Goal: Task Accomplishment & Management: Use online tool/utility

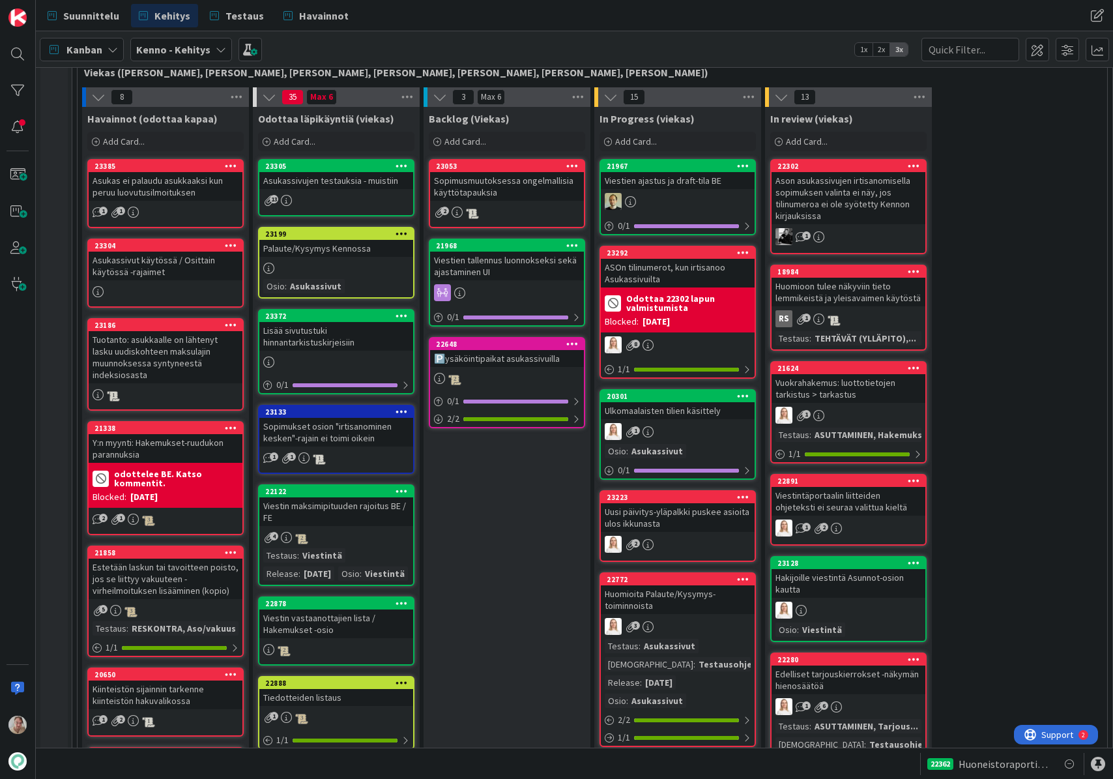
scroll to position [367, 0]
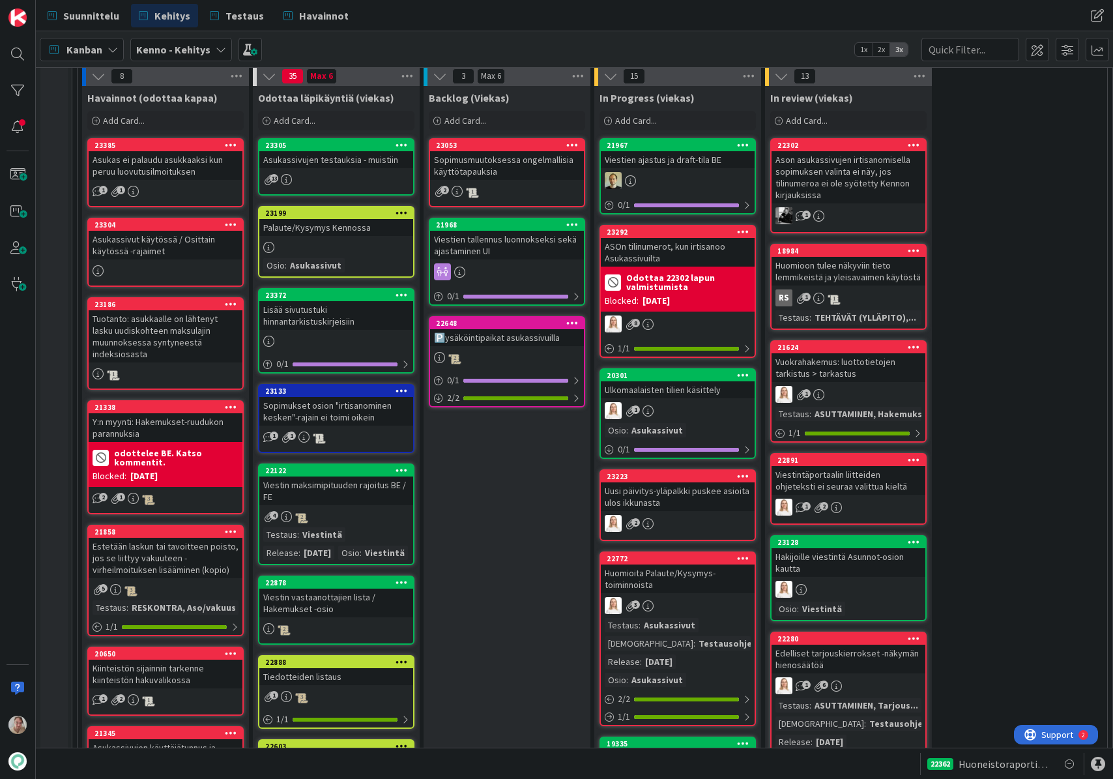
click at [676, 392] on div "Ulkomaalaisten tilien käsittely" at bounding box center [678, 389] width 154 height 17
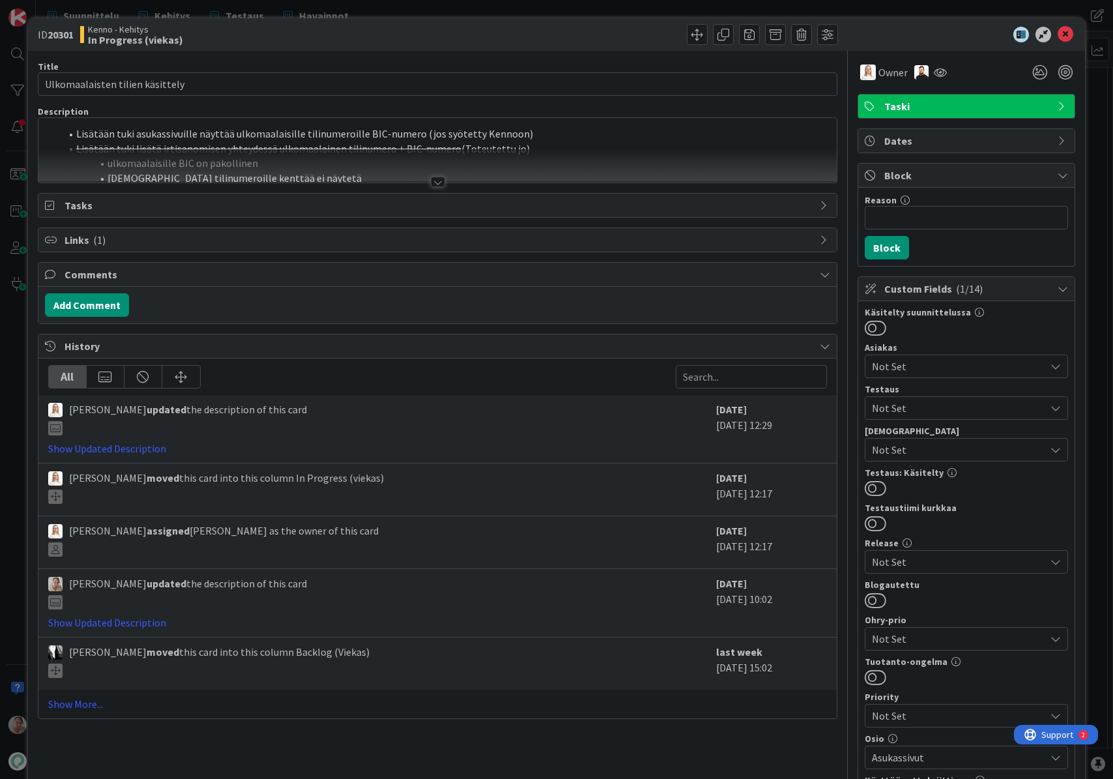
click at [450, 154] on div at bounding box center [437, 165] width 799 height 33
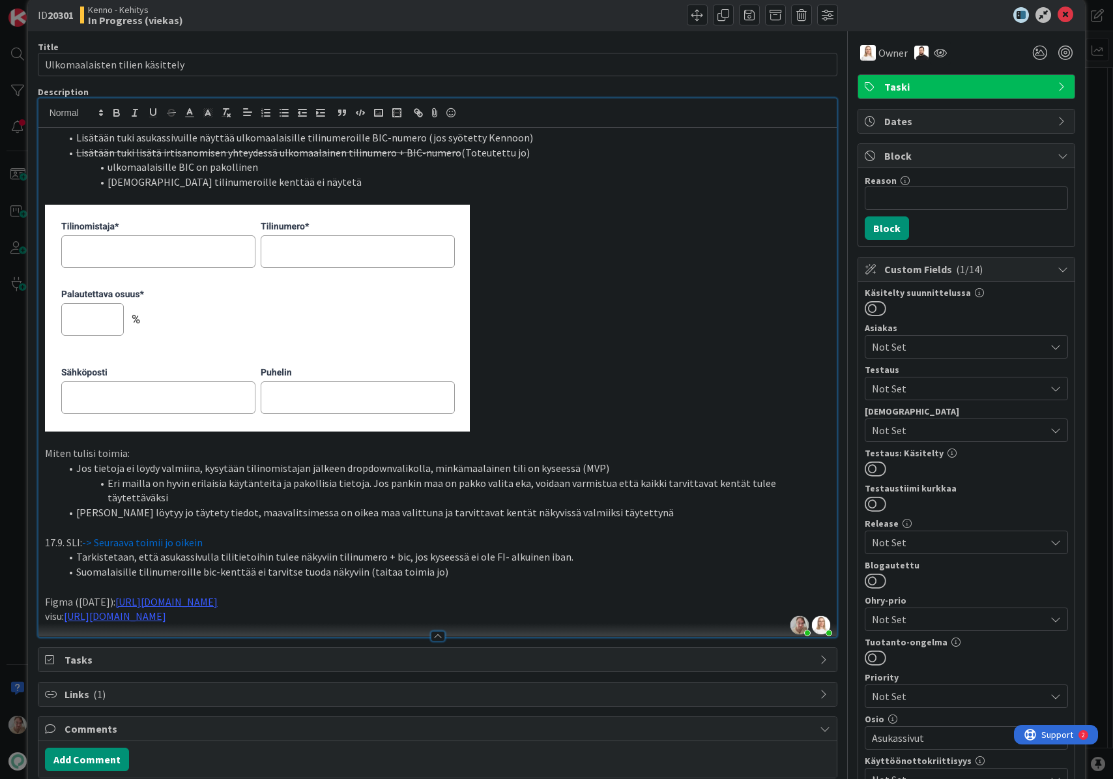
scroll to position [21, 0]
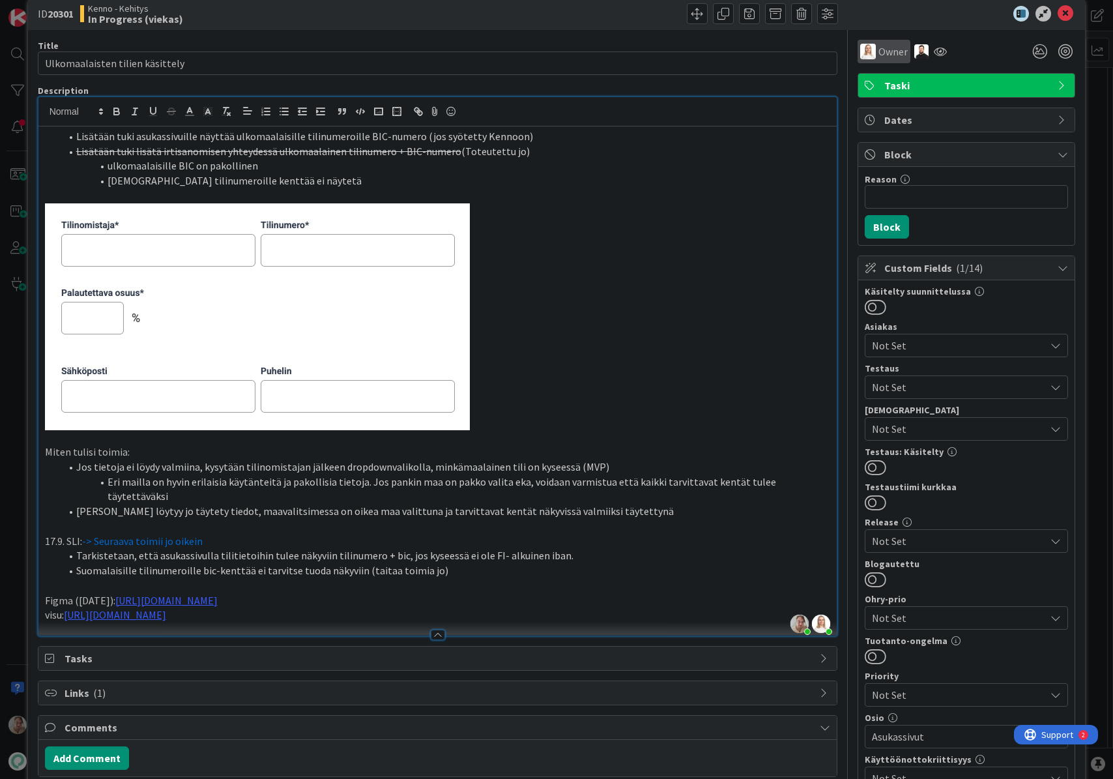
click at [891, 44] on span "Owner" at bounding box center [892, 52] width 29 height 16
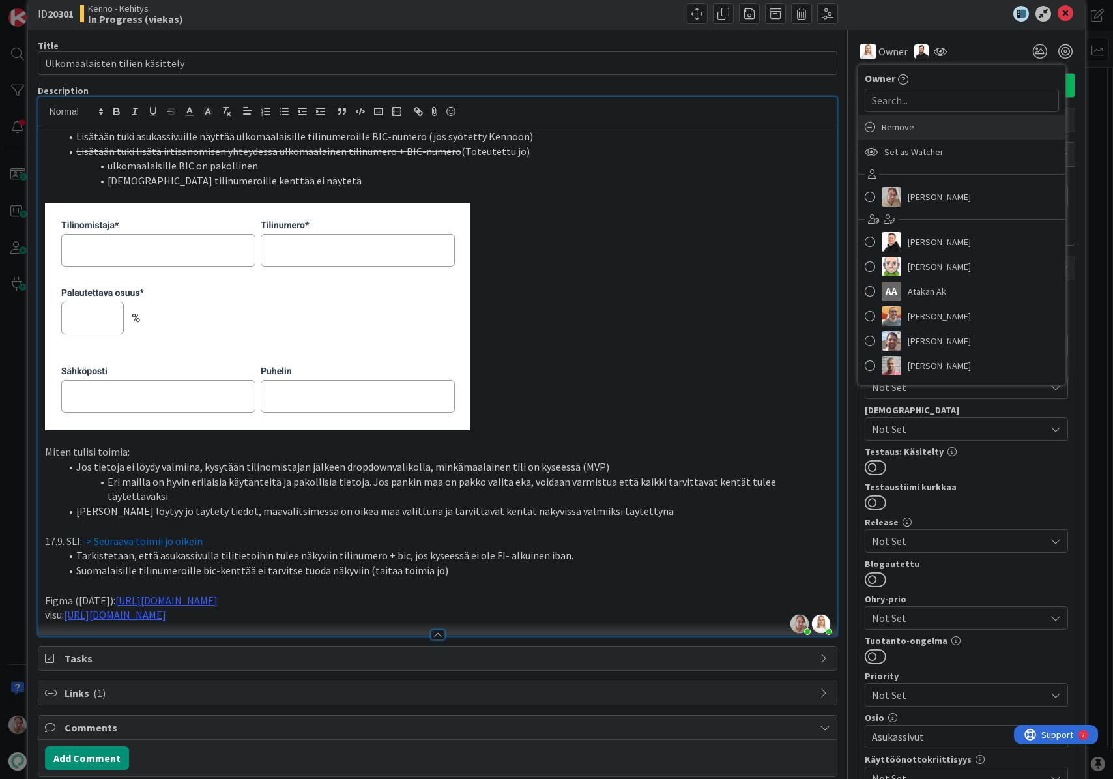
click at [882, 130] on span "Remove" at bounding box center [898, 127] width 33 height 20
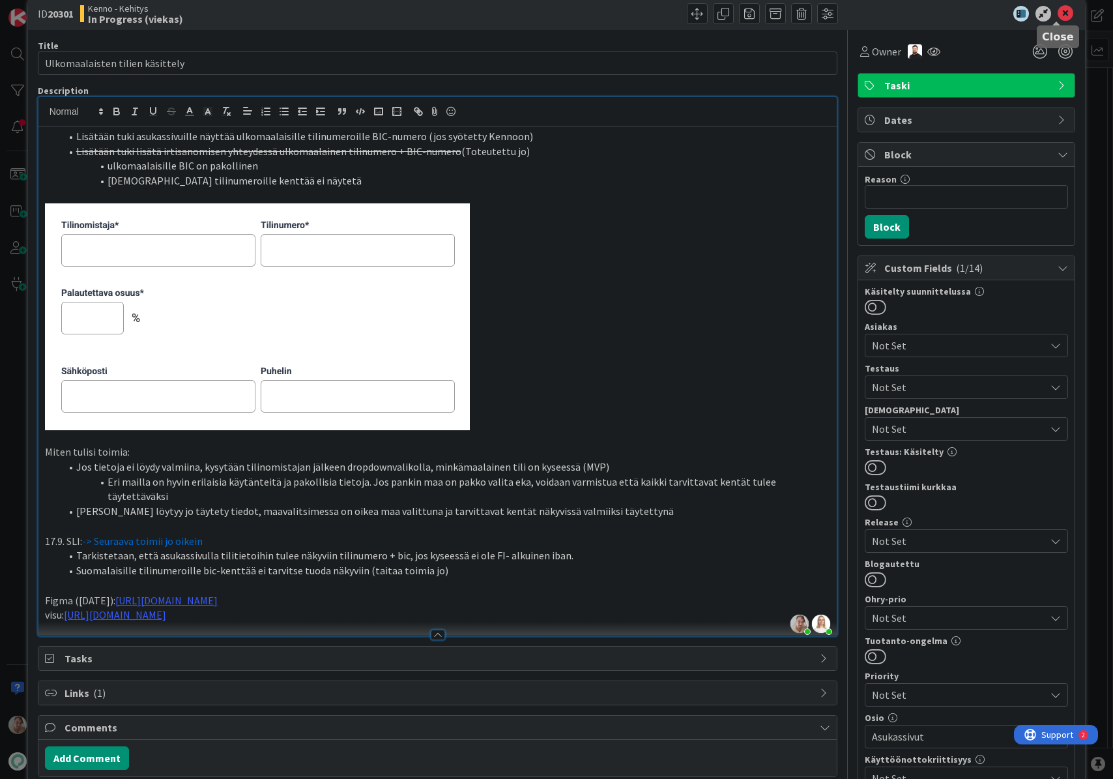
click at [1060, 8] on icon at bounding box center [1065, 14] width 16 height 16
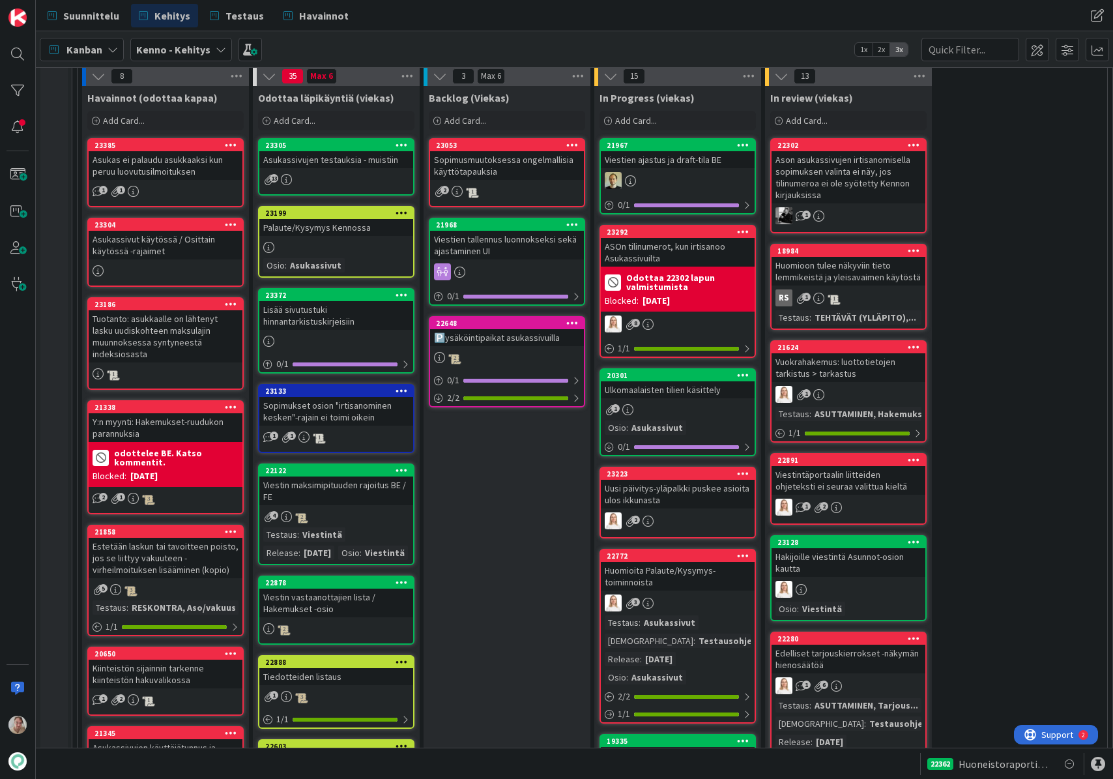
click at [670, 393] on div "Ulkomaalaisten tilien käsittely" at bounding box center [678, 389] width 154 height 17
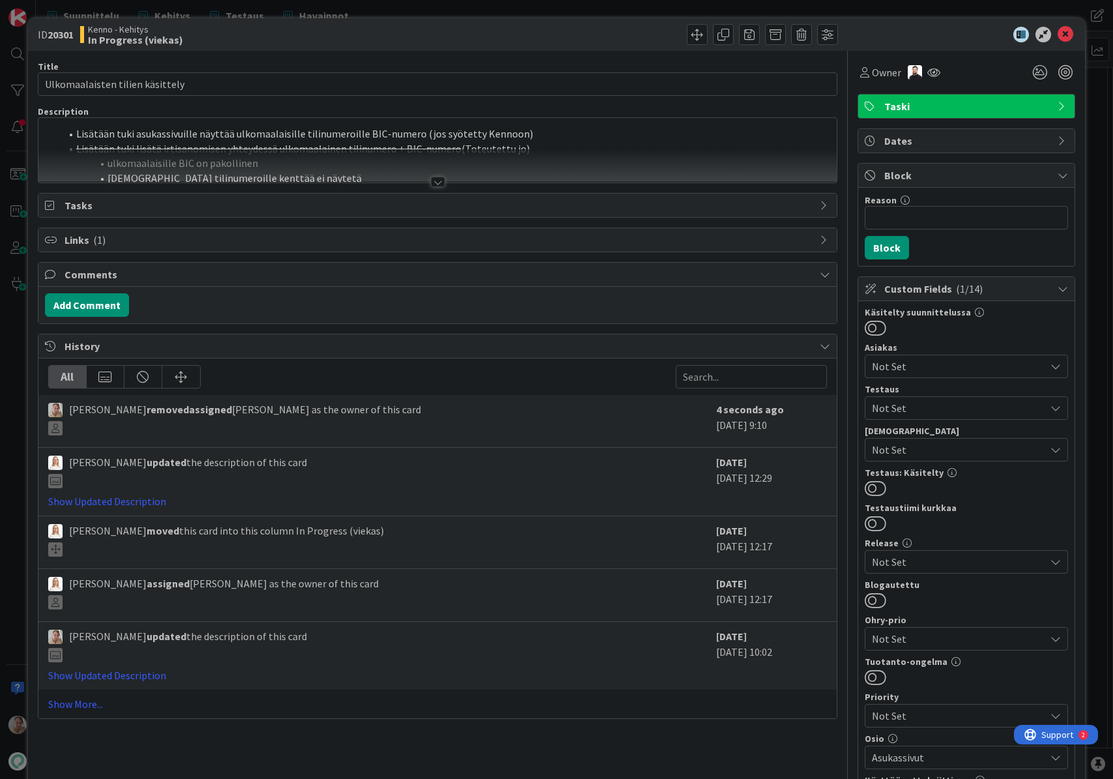
click at [328, 176] on div at bounding box center [437, 165] width 799 height 33
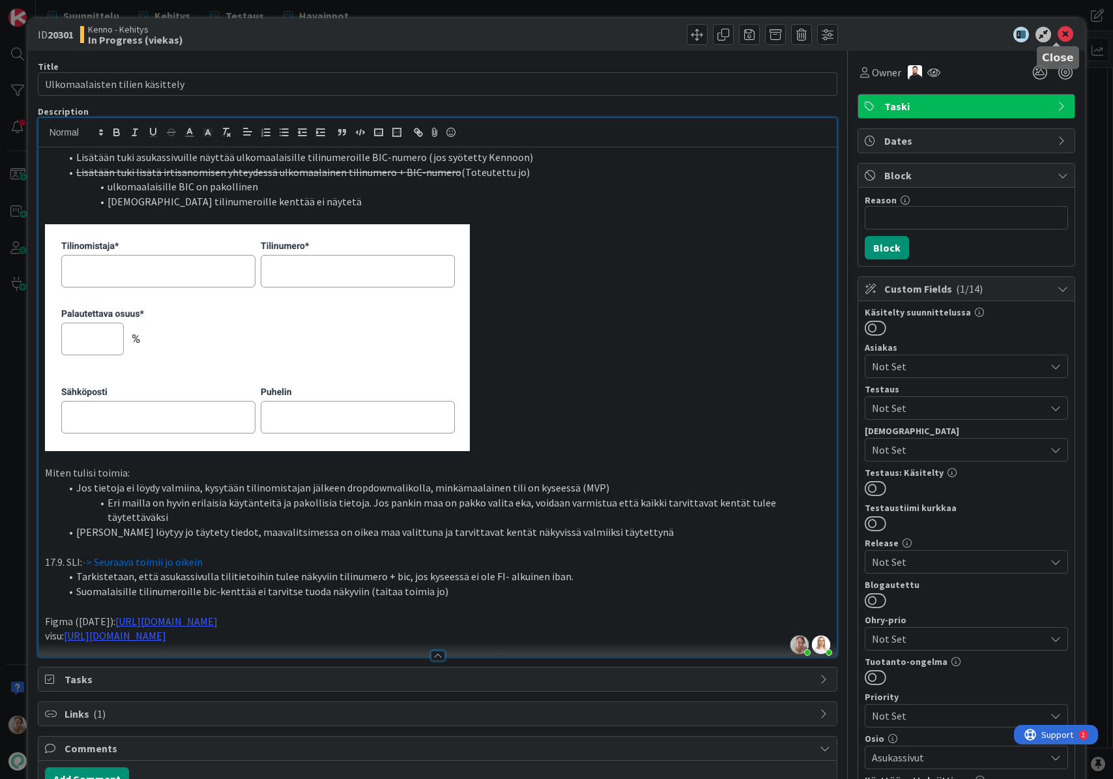
click at [1057, 36] on icon at bounding box center [1065, 35] width 16 height 16
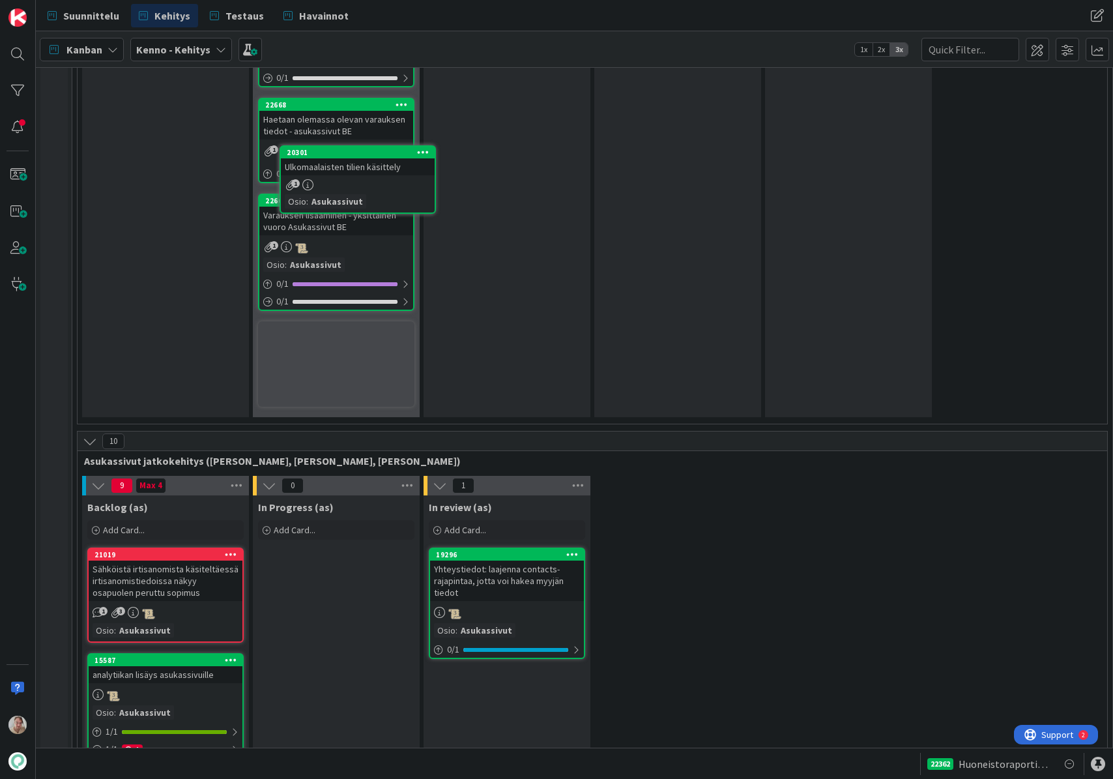
scroll to position [5885, 0]
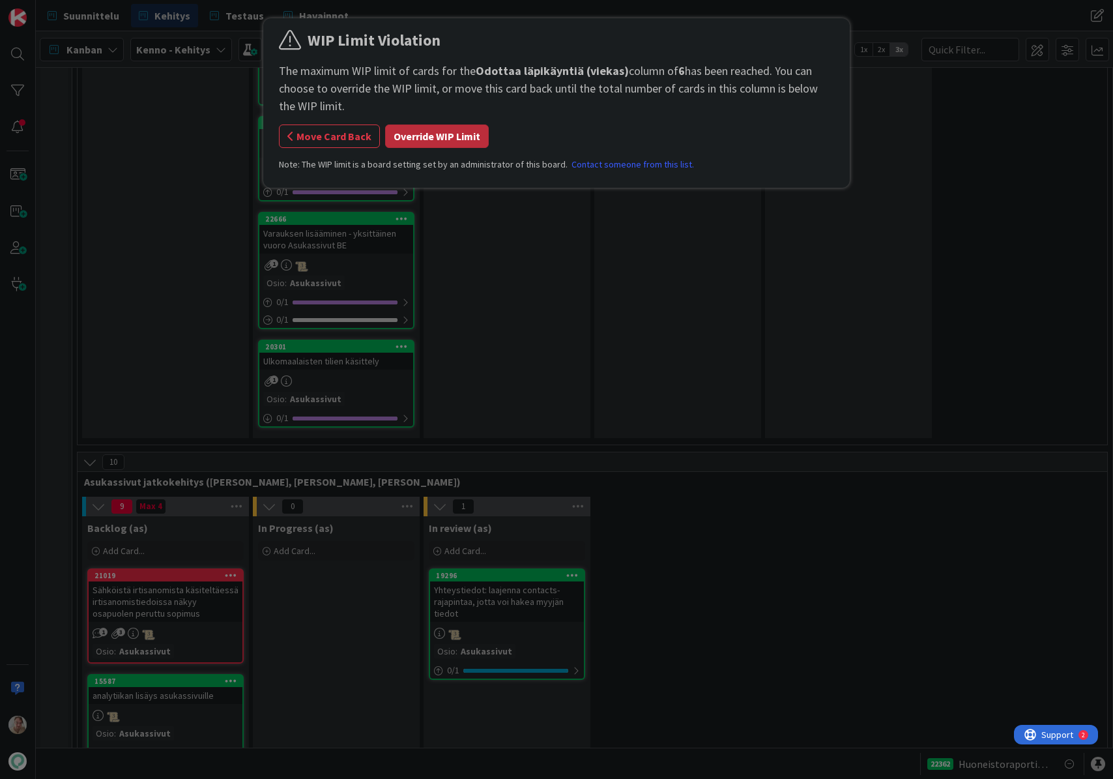
click at [416, 131] on button "Override WIP Limit" at bounding box center [437, 135] width 104 height 23
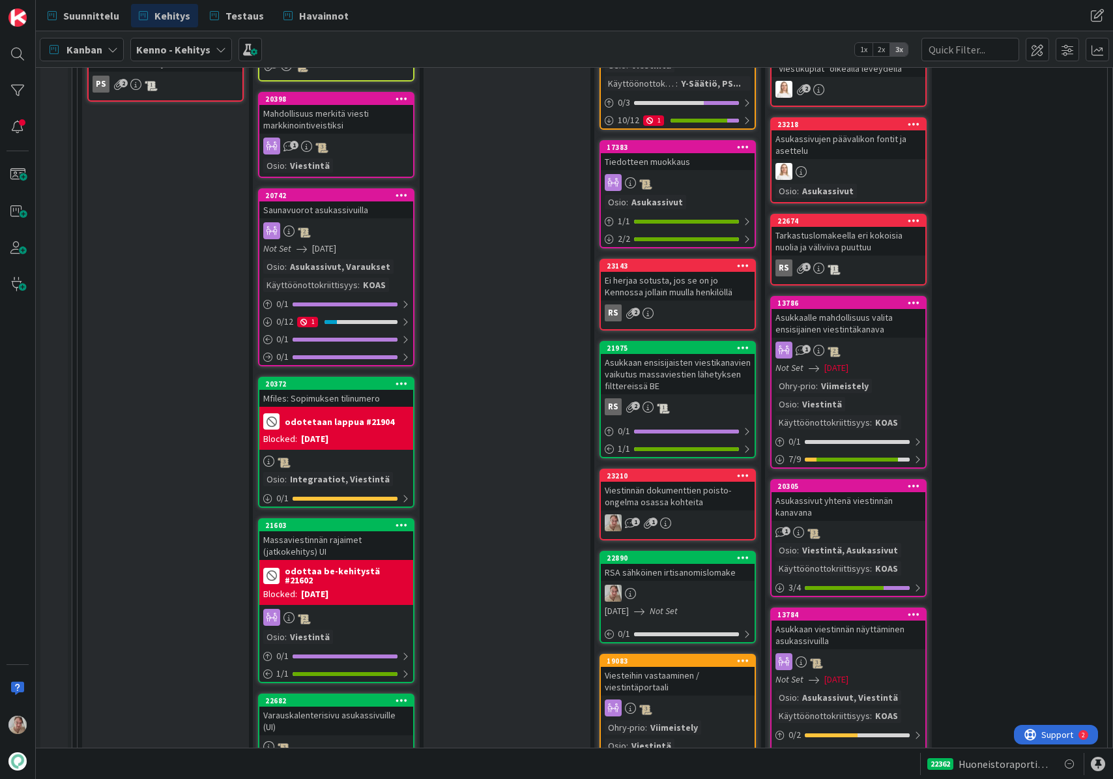
scroll to position [1226, 0]
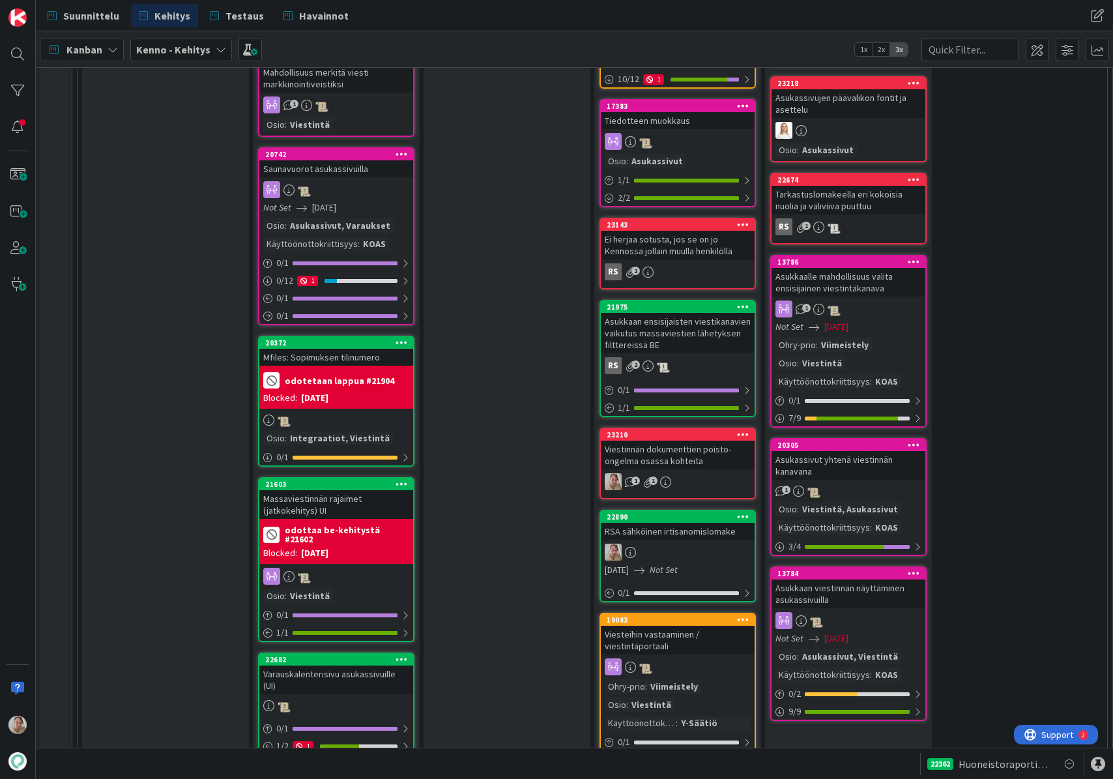
click at [700, 248] on div "Ei herjaa sotusta, jos se on jo Kennossa jollain muulla henkilöllä" at bounding box center [678, 245] width 154 height 29
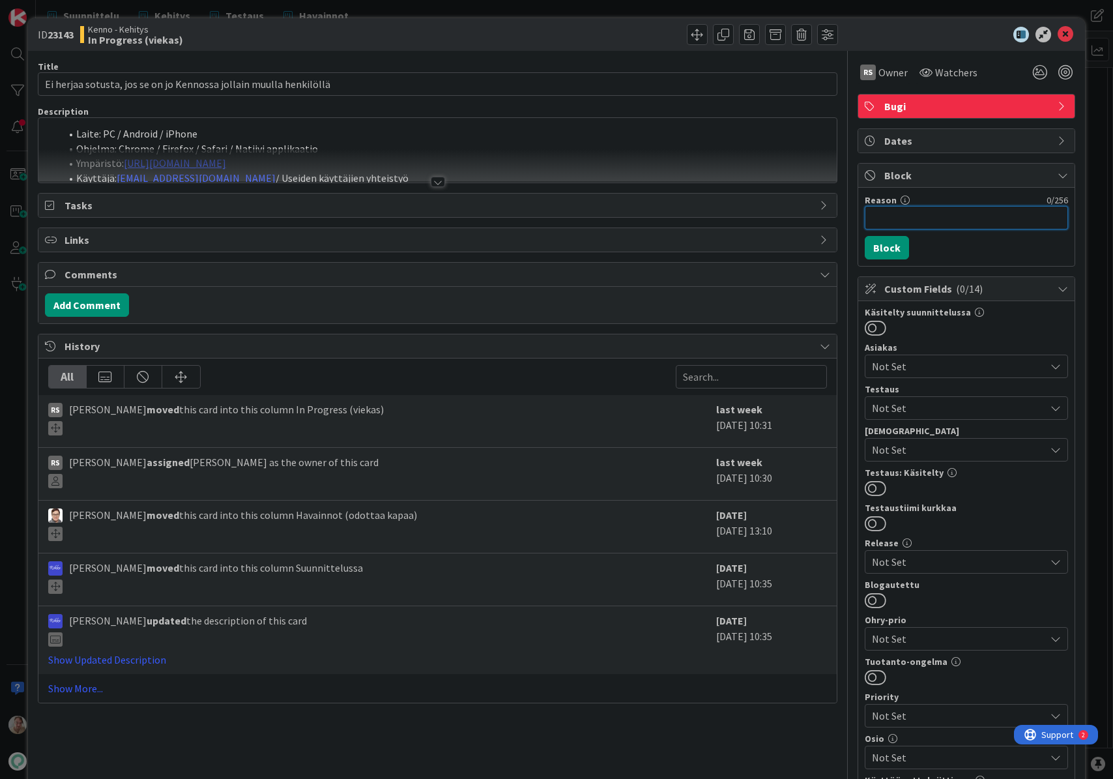
drag, startPoint x: 889, startPoint y: 218, endPoint x: 945, endPoint y: 223, distance: 55.6
click at [890, 218] on input "Reason" at bounding box center [966, 217] width 203 height 23
type input "Odotetaan figmaa tms"
click at [891, 241] on button "Block" at bounding box center [887, 247] width 44 height 23
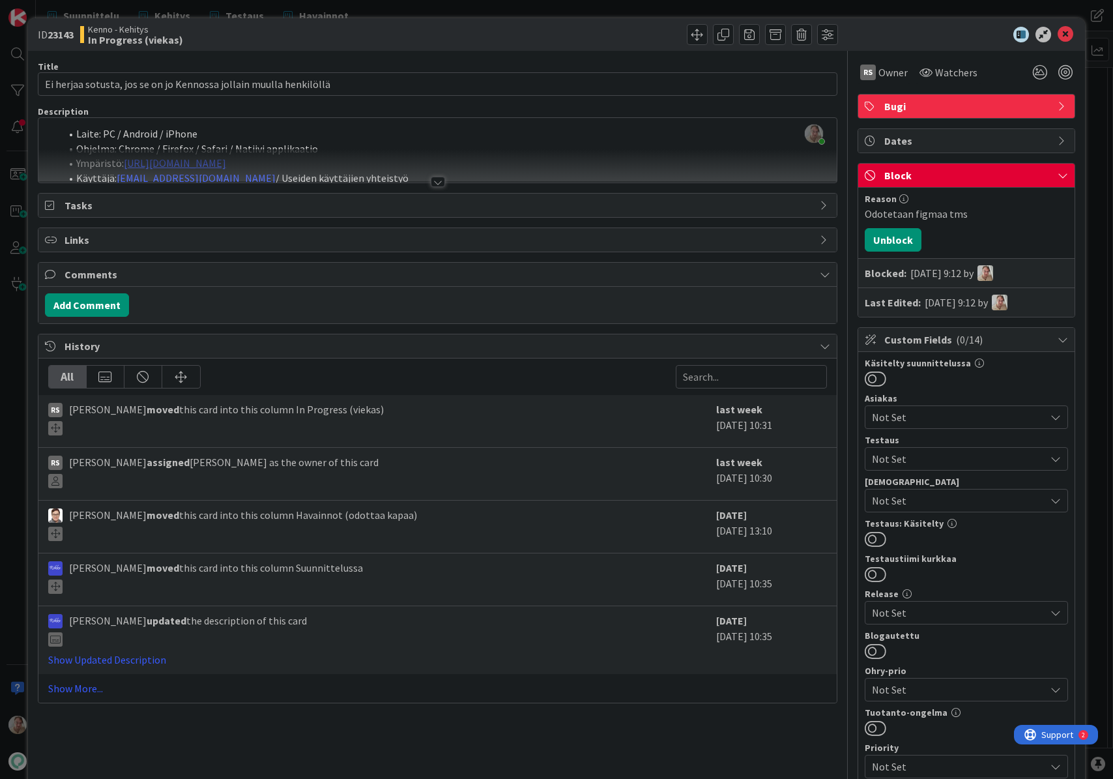
click at [549, 156] on div at bounding box center [437, 165] width 799 height 33
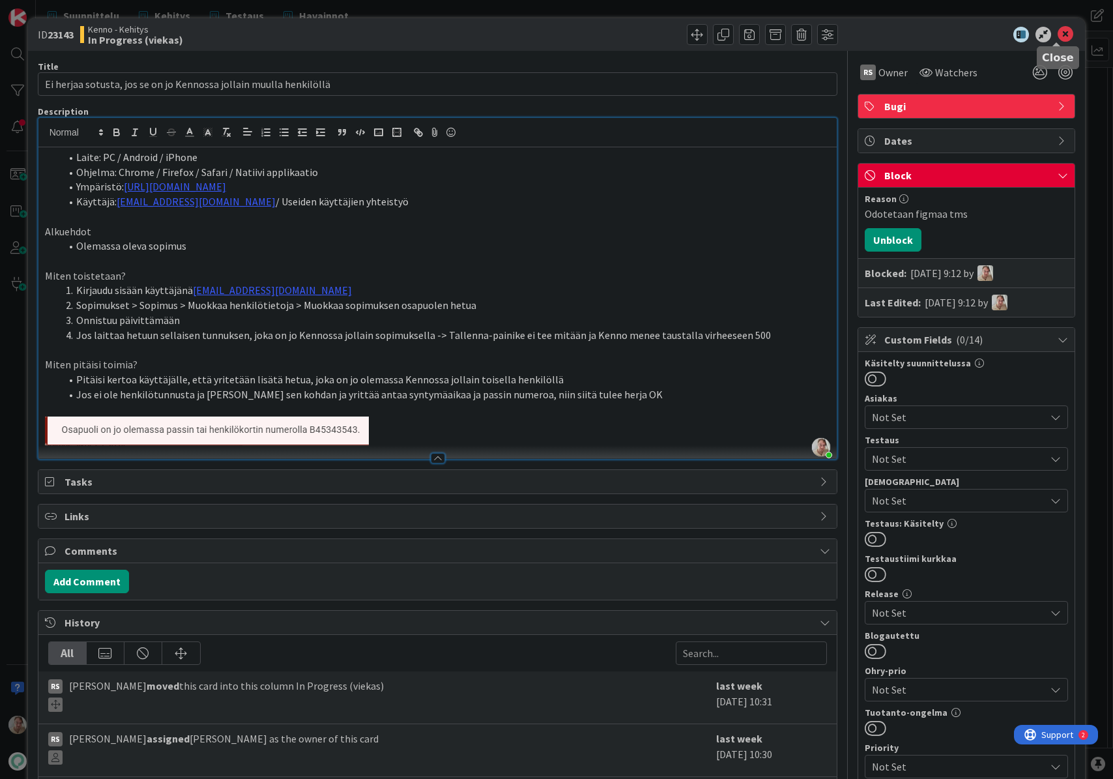
click at [1059, 35] on icon at bounding box center [1065, 35] width 16 height 16
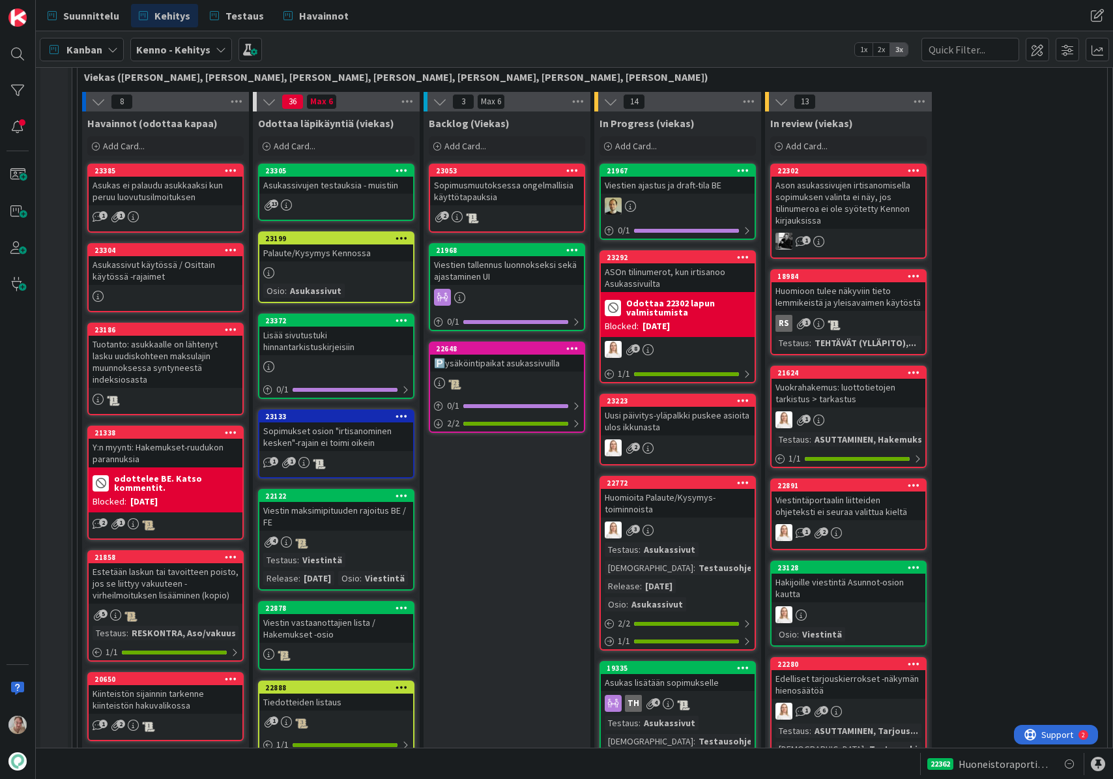
scroll to position [320, 0]
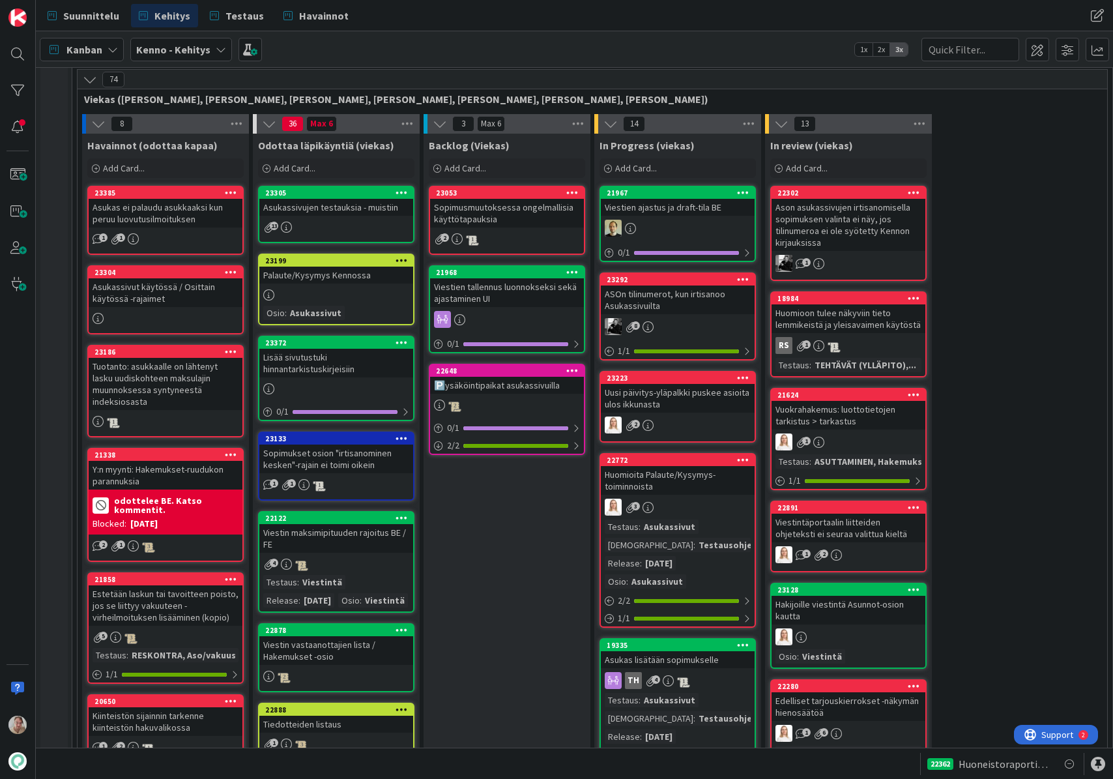
click at [343, 202] on div "Asukassivujen testauksia - muistiin" at bounding box center [336, 207] width 154 height 17
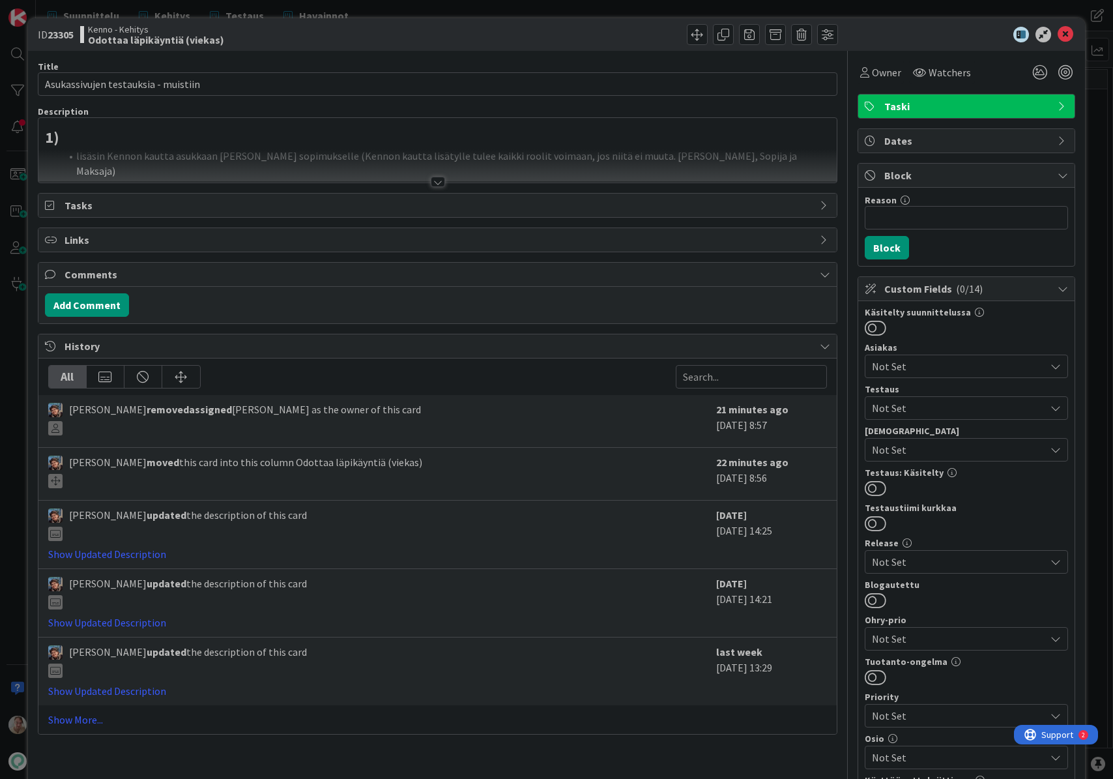
click at [427, 164] on div at bounding box center [437, 165] width 799 height 33
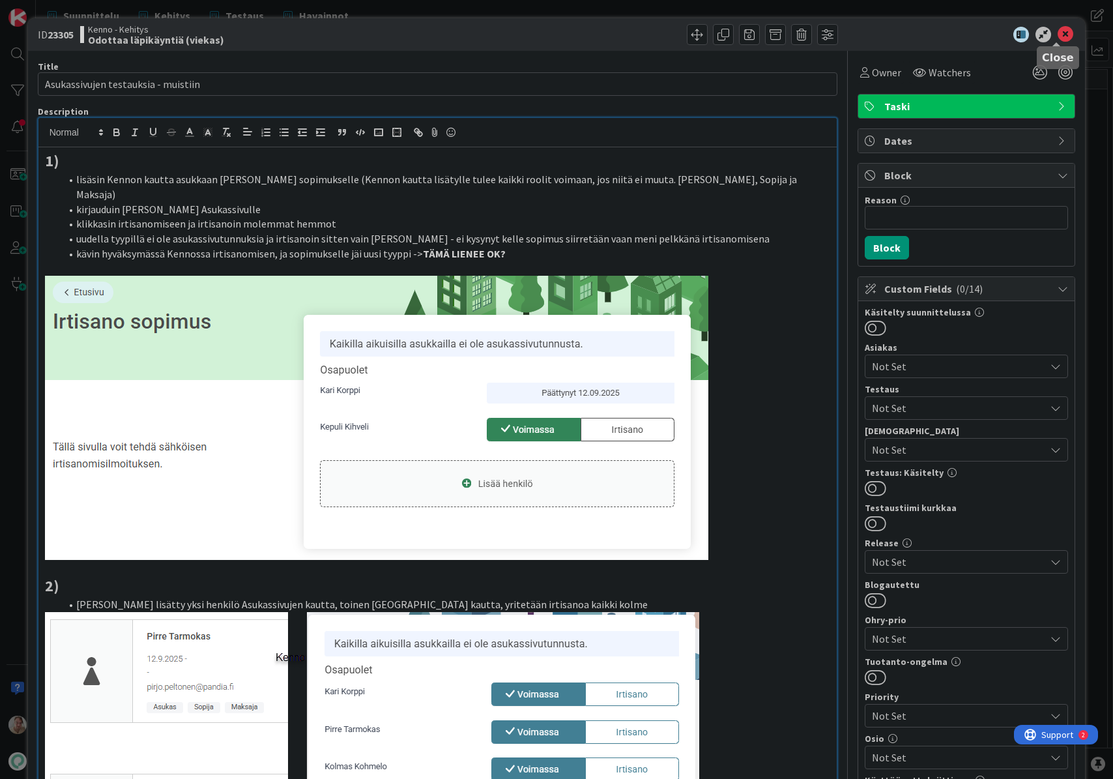
click at [1063, 31] on icon at bounding box center [1065, 35] width 16 height 16
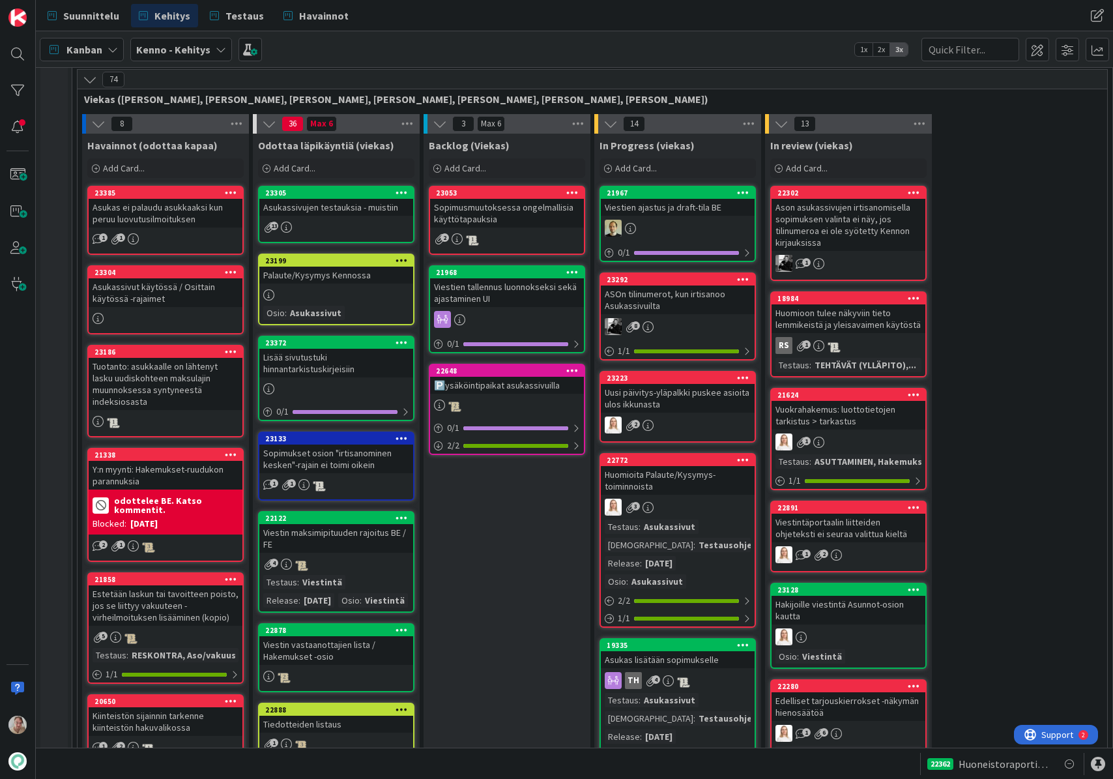
click at [350, 210] on div "Asukassivujen testauksia - muistiin" at bounding box center [336, 207] width 154 height 17
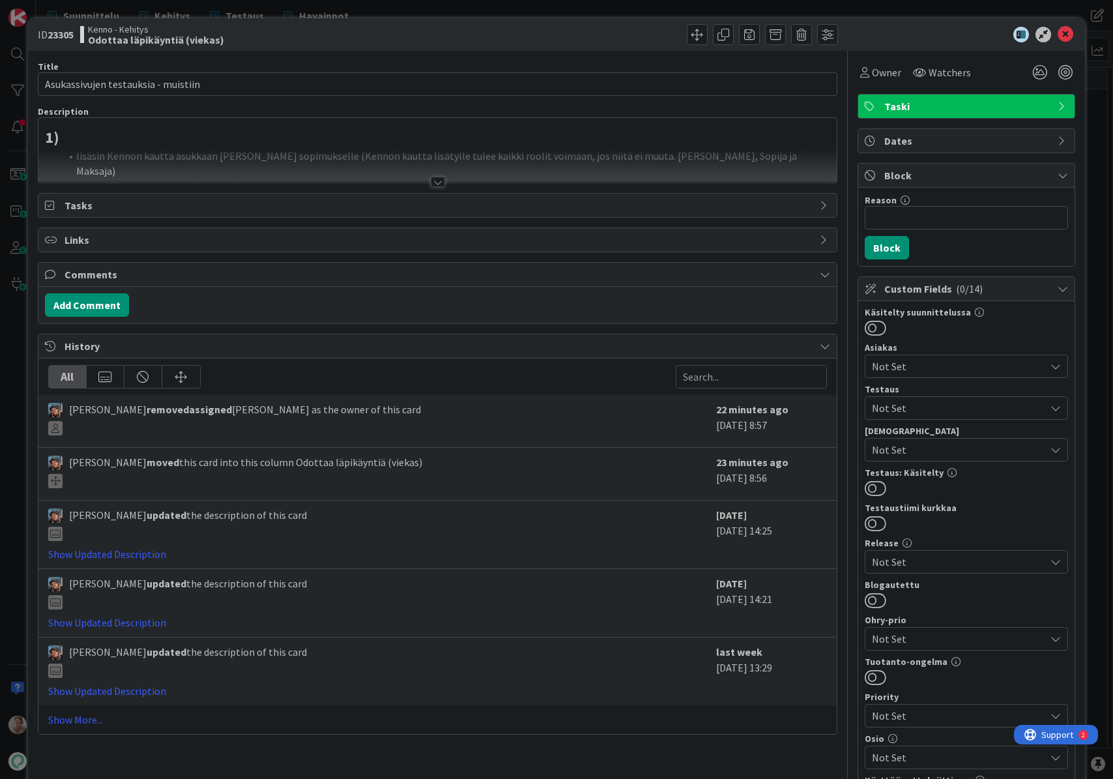
click at [384, 141] on p "1)" at bounding box center [438, 137] width 786 height 22
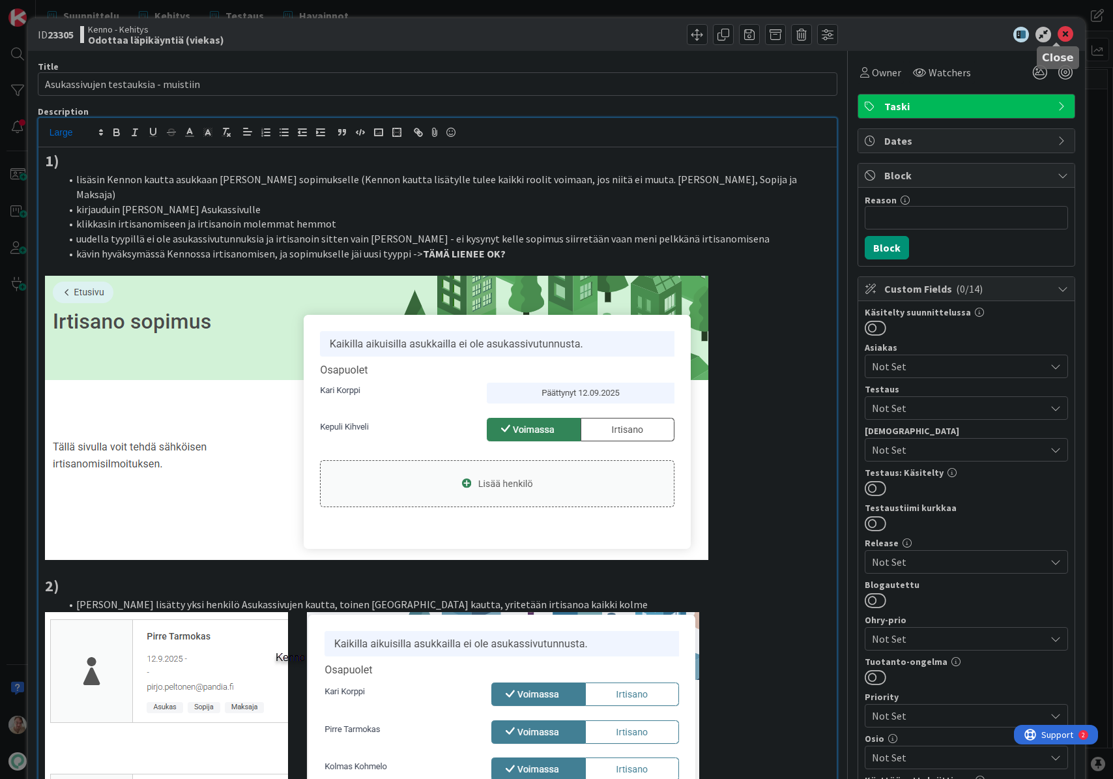
click at [1059, 35] on icon at bounding box center [1065, 35] width 16 height 16
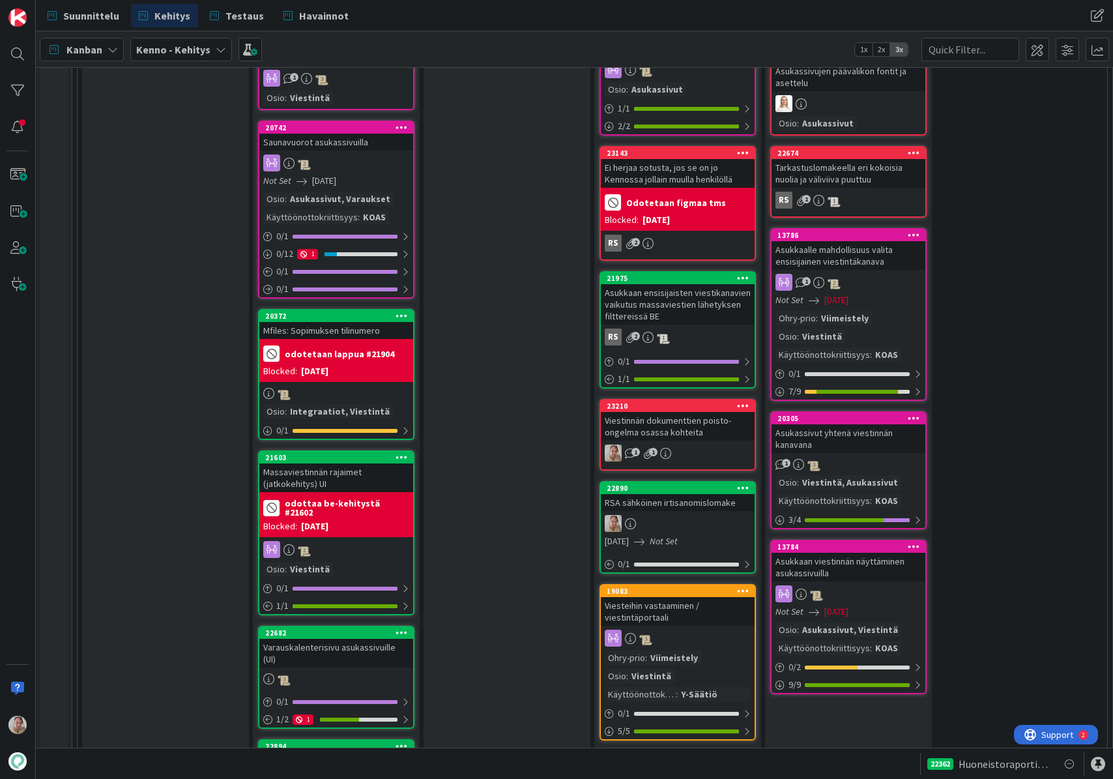
scroll to position [1306, 0]
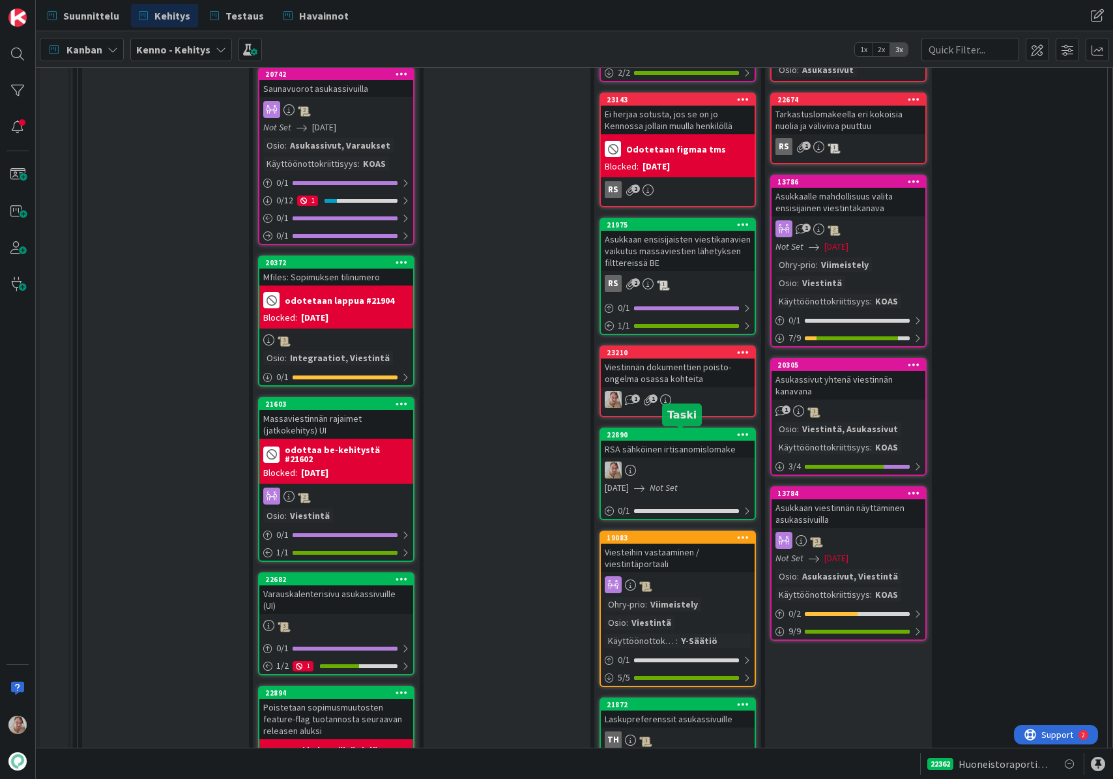
click at [683, 452] on div "RSA sähköinen irtisanomislomake" at bounding box center [678, 448] width 154 height 17
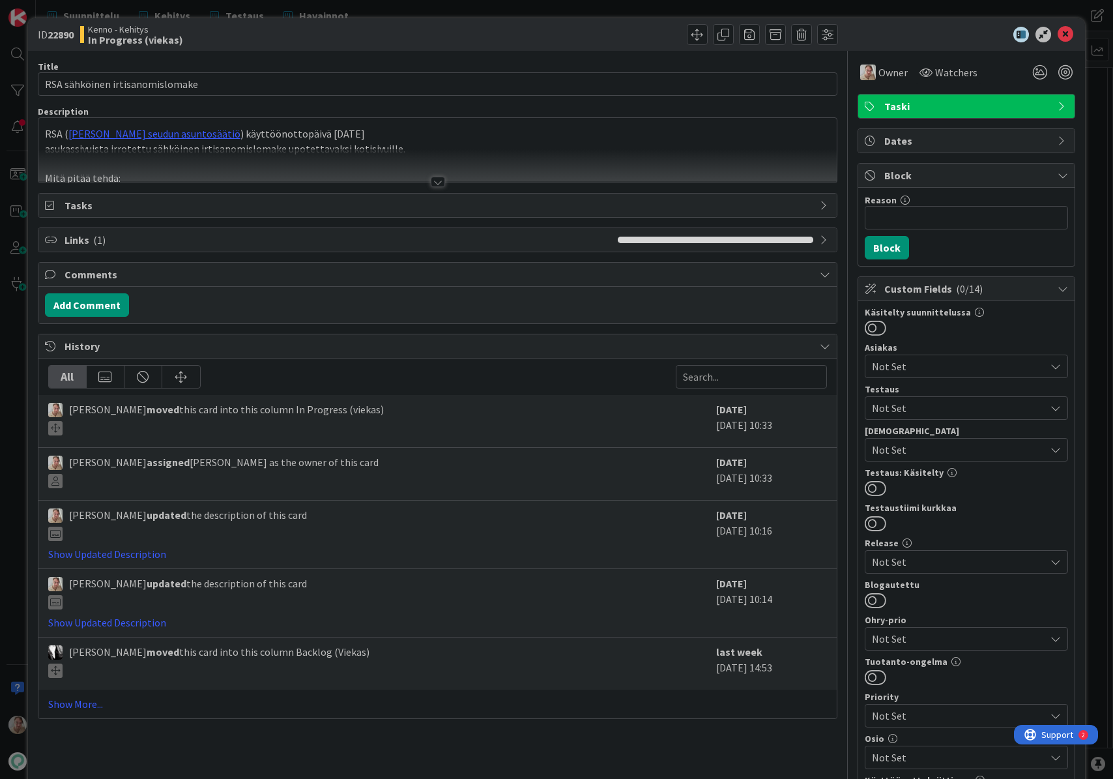
click at [429, 134] on p "RSA ( Raahen seudun asuntosäätiö ) käyttöönottopäivä 1.10.2025" at bounding box center [438, 133] width 786 height 15
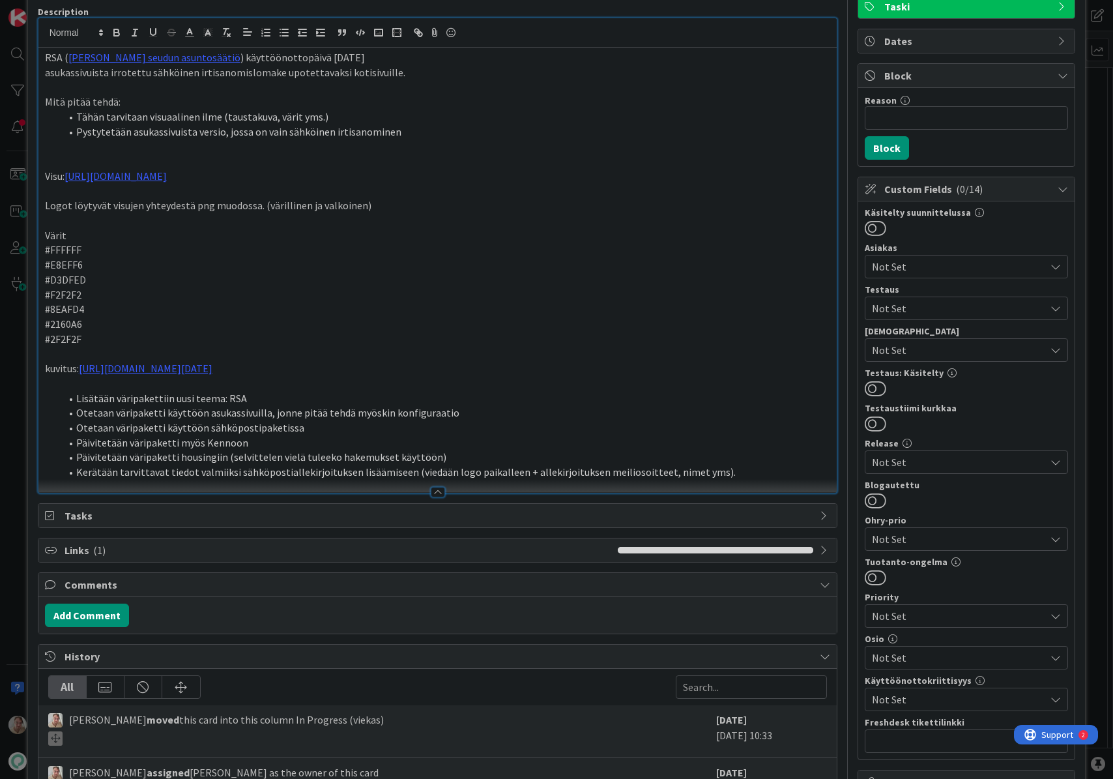
scroll to position [100, 0]
click at [729, 477] on div "Description RSA ( Raahen seudun asuntosäätiö ) käyttöönottopäivä 1.10.2025 asuk…" at bounding box center [438, 248] width 800 height 487
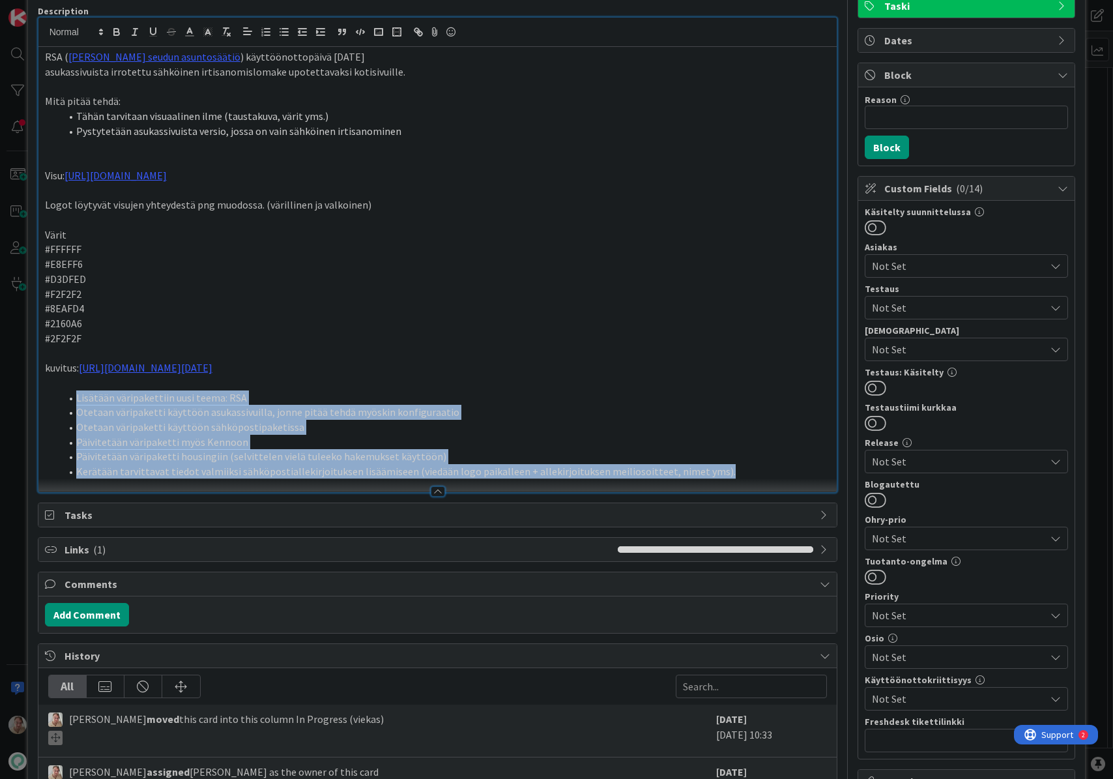
click at [726, 475] on li "Kerätään tarvittavat tiedot valmiiksi sähköpostiallekirjoituksen lisäämiseen (v…" at bounding box center [446, 471] width 770 height 15
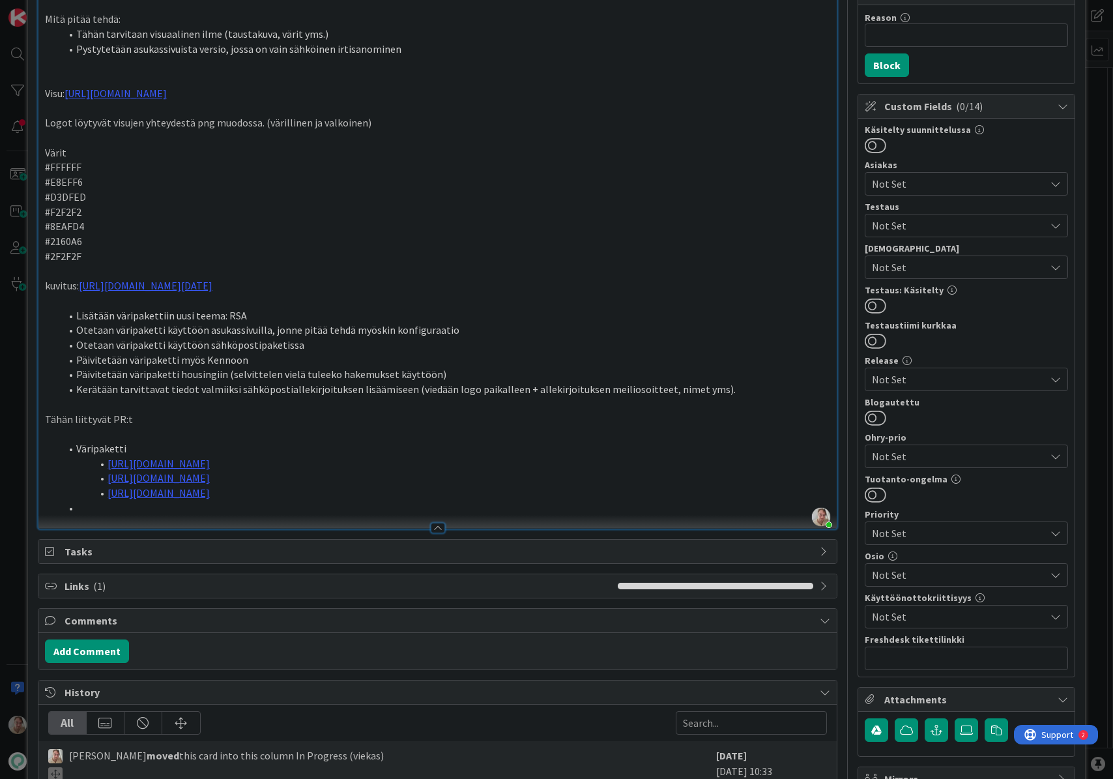
scroll to position [192, 0]
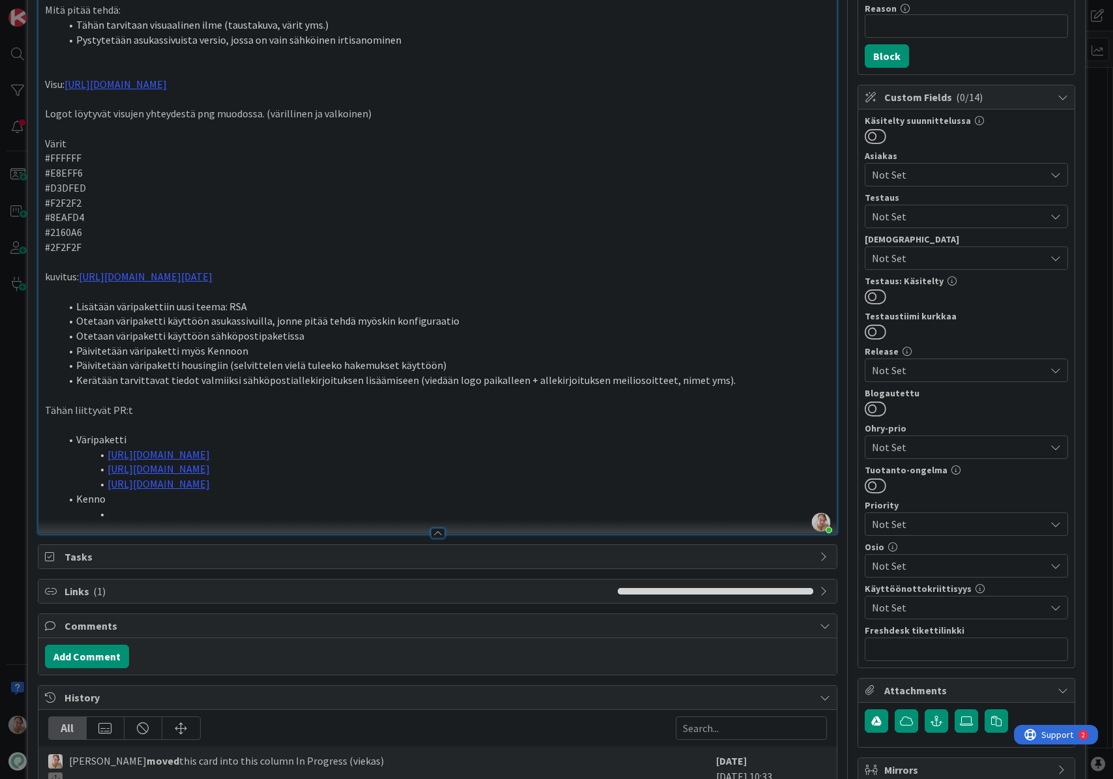
drag, startPoint x: 136, startPoint y: 509, endPoint x: 151, endPoint y: 509, distance: 14.3
click at [136, 509] on li at bounding box center [446, 513] width 770 height 15
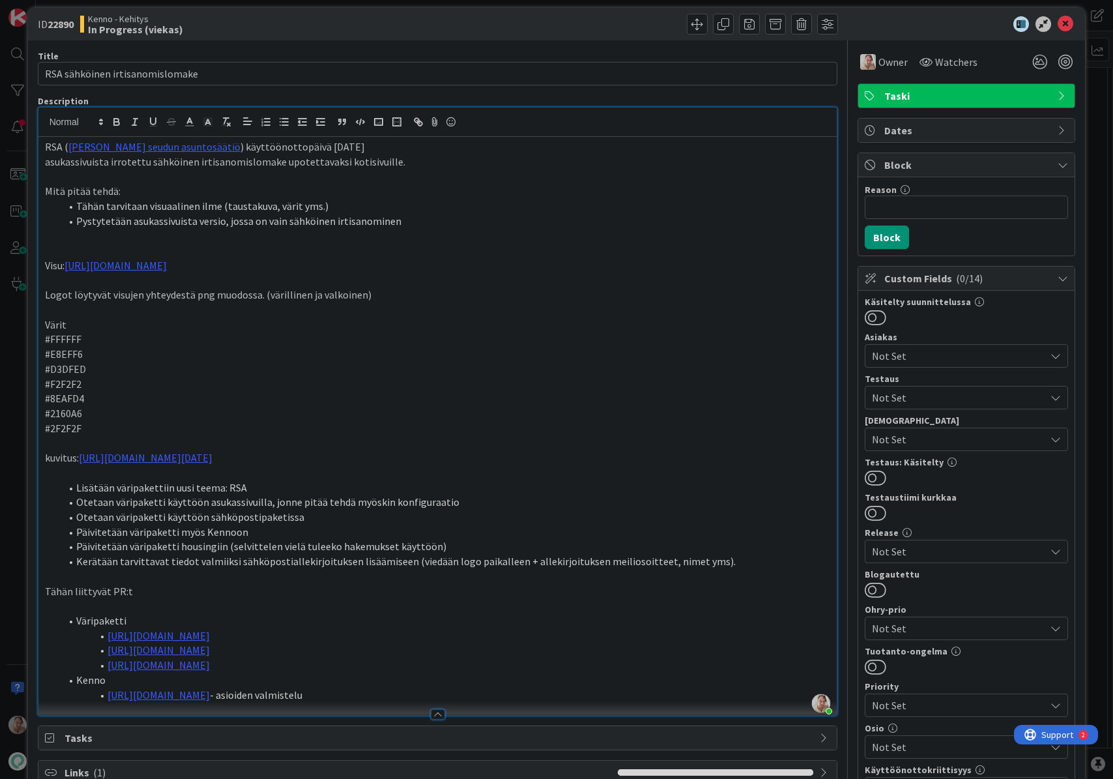
scroll to position [0, 0]
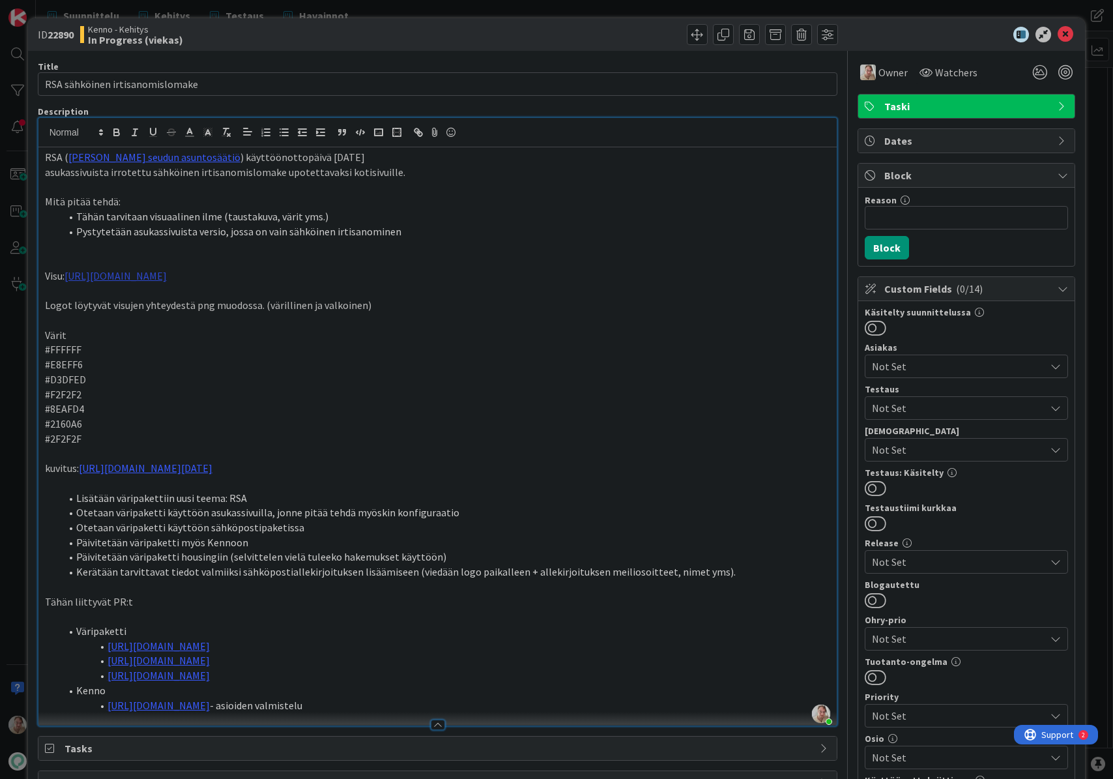
click at [167, 280] on link "https://www.figma.com/design/8nkeArknswRheh0fKWhyRc/Asukassivut?node-id=11487-1…" at bounding box center [116, 275] width 102 height 13
click at [306, 302] on link "https://www.figma.com/design/8nkeArknswRheh0fKWhyRc/Asukassivut?node-id=11487-1…" at bounding box center [293, 301] width 89 height 17
click at [212, 462] on link "https://www.figma.com/design/SChXk3dvmNY5mOiYiaM64H/Pandia-Colors?node-id=1923-…" at bounding box center [146, 467] width 134 height 13
click at [310, 491] on link "https://www.figma.com/design/SChXk3dvmNY5mOiYiaM64H/Pandia-Colors?node-id=1923-…" at bounding box center [326, 493] width 116 height 17
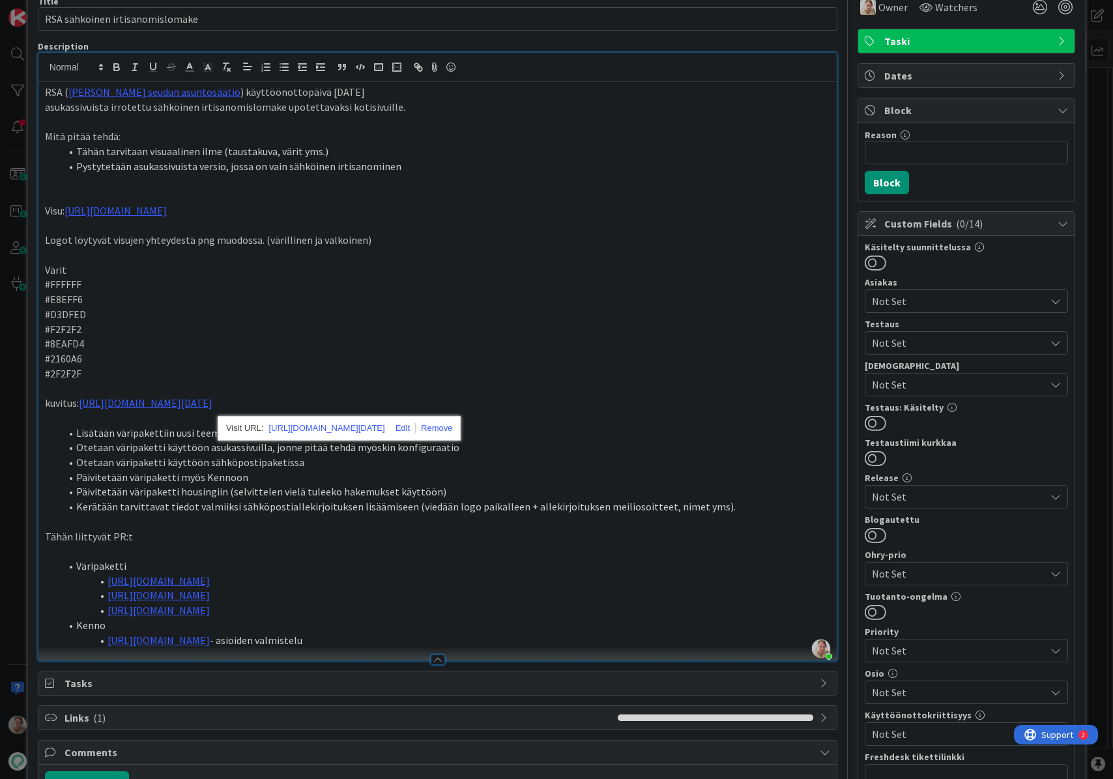
scroll to position [33, 0]
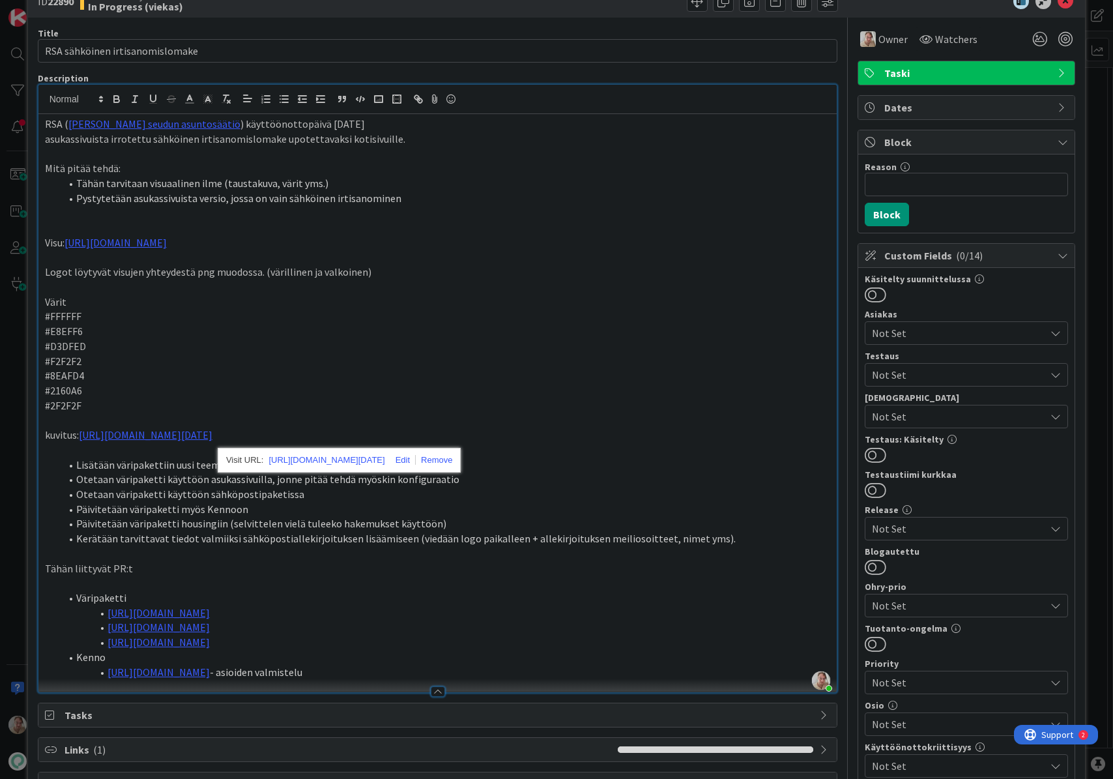
click at [900, 75] on span "Taski" at bounding box center [967, 73] width 167 height 16
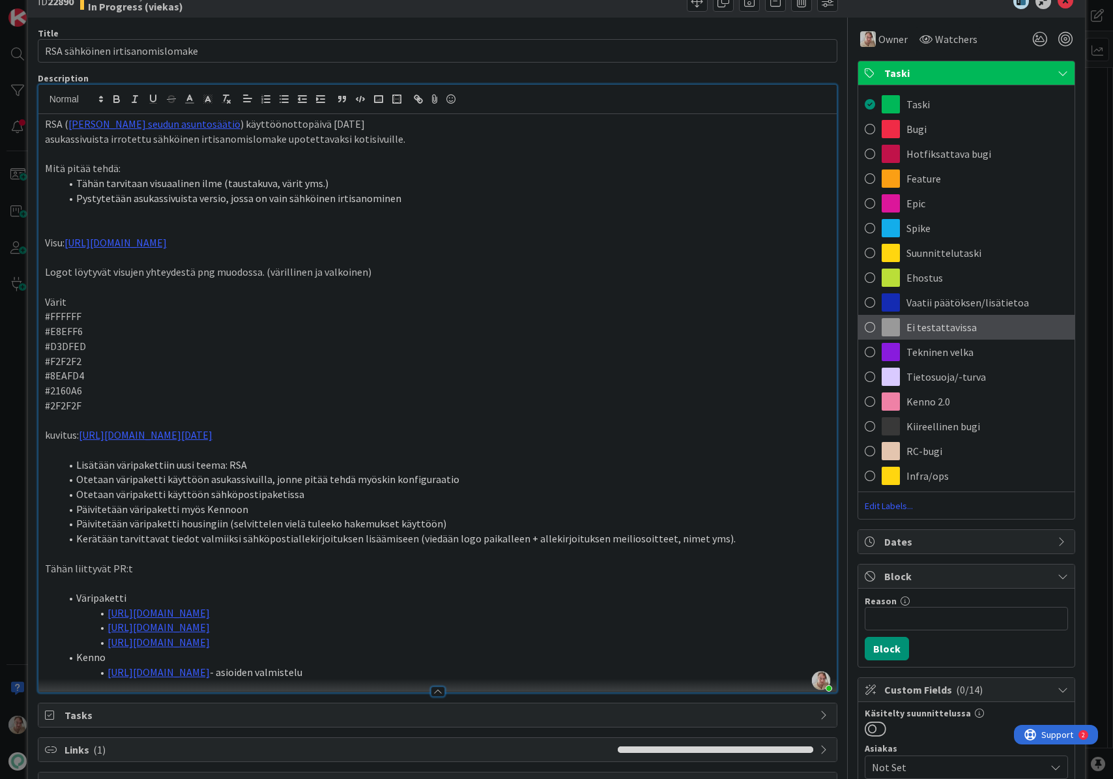
click at [950, 334] on span "Ei testattavissa" at bounding box center [941, 327] width 70 height 16
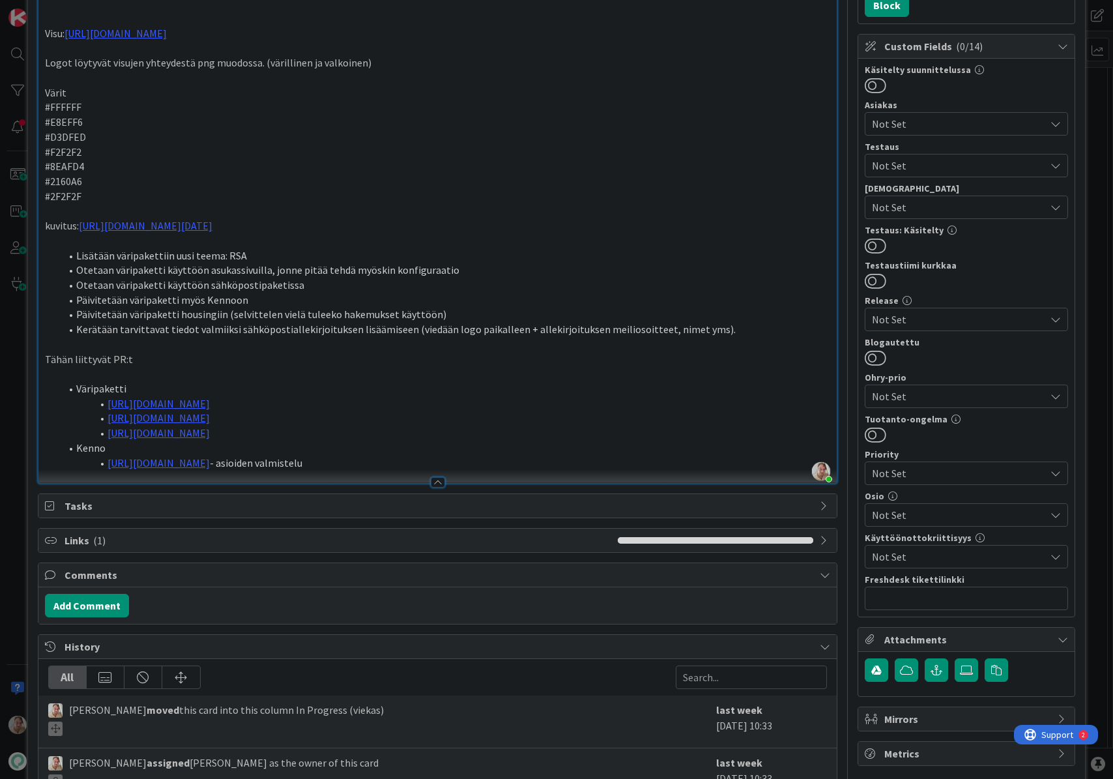
scroll to position [245, 0]
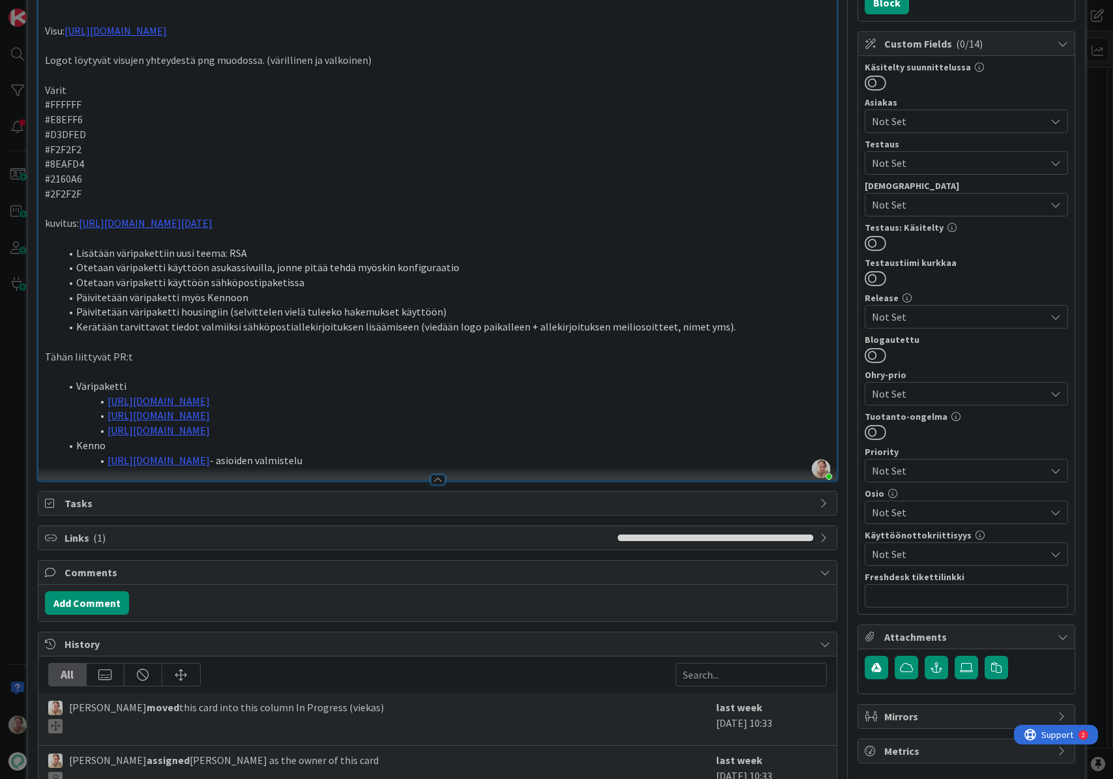
click at [267, 254] on li "Lisätään väripakettiin uusi teema: RSA" at bounding box center [446, 253] width 770 height 15
click at [458, 266] on li "Otetaan väripaketti käyttöön asukassivuilla, jonne pitää tehdä myöskin konfigur…" at bounding box center [446, 267] width 770 height 15
click at [328, 283] on li "Otetaan väripaketti käyttöön sähköpostipaketissa" at bounding box center [446, 282] width 770 height 15
click at [272, 300] on li "Päivitetään väripaketti myös Kennoon" at bounding box center [446, 297] width 770 height 15
click at [465, 306] on li "Päivitetään väripaketti housingiin (selvittelen vielä tuleeko hakemukset käyttö…" at bounding box center [446, 311] width 770 height 15
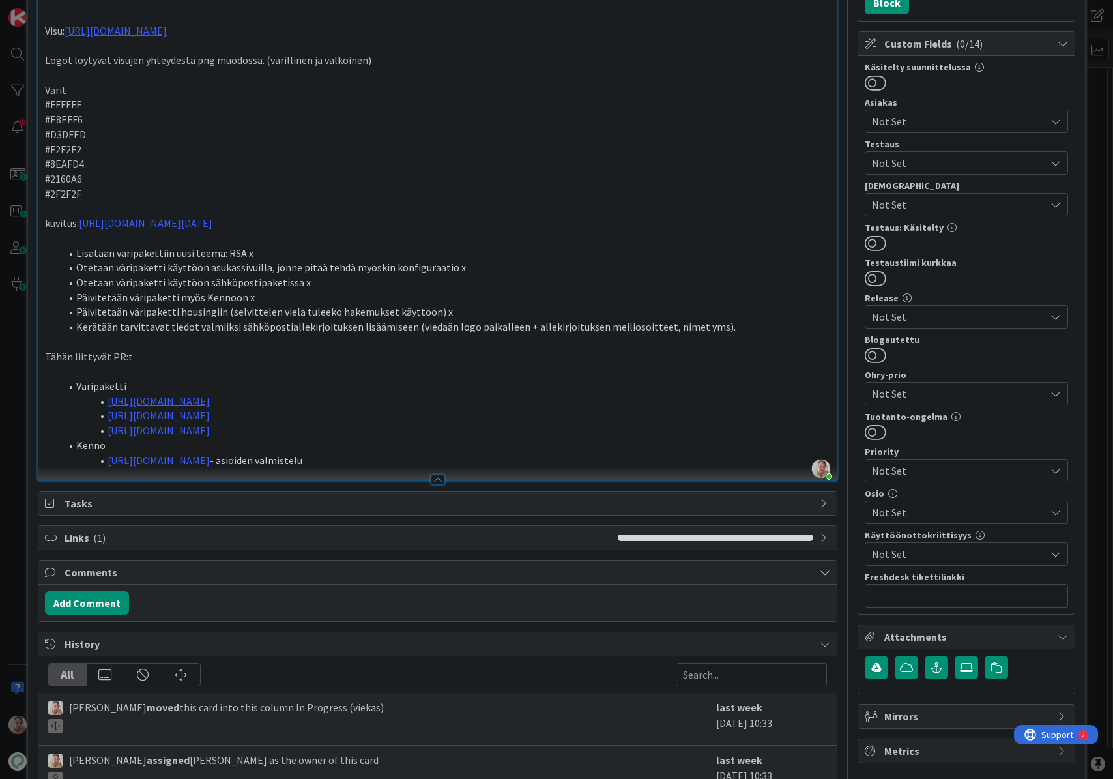
click at [390, 312] on li "Päivitetään väripaketti housingiin (selvittelen vielä tuleeko hakemukset käyttö…" at bounding box center [446, 311] width 770 height 15
click at [740, 333] on li "Kerätään tarvittavat tiedot valmiiksi sähköpostiallekirjoituksen lisäämiseen (v…" at bounding box center [446, 326] width 770 height 15
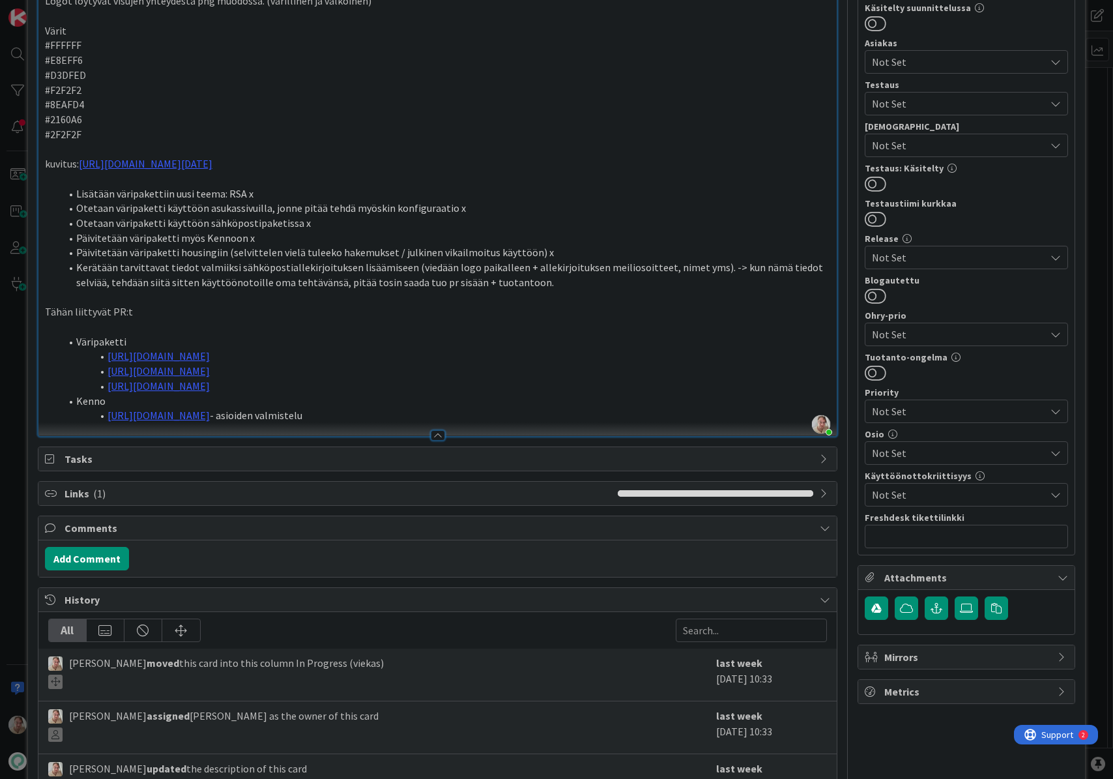
scroll to position [0, 0]
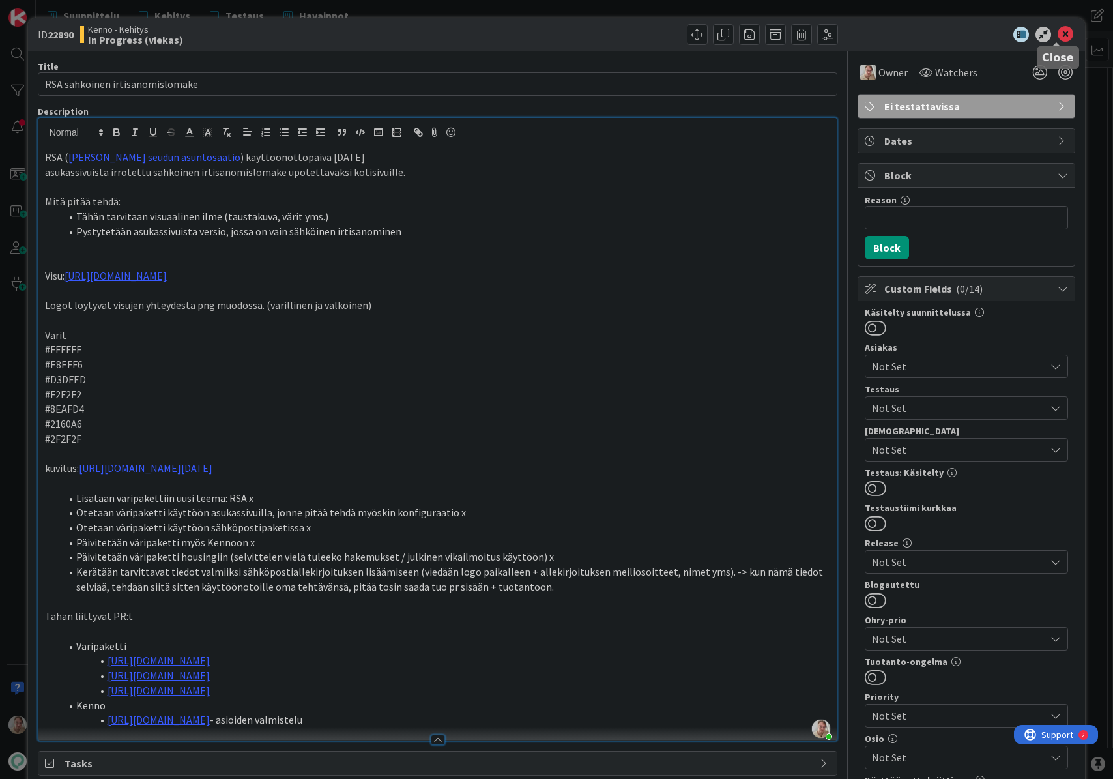
click at [1059, 34] on icon at bounding box center [1065, 35] width 16 height 16
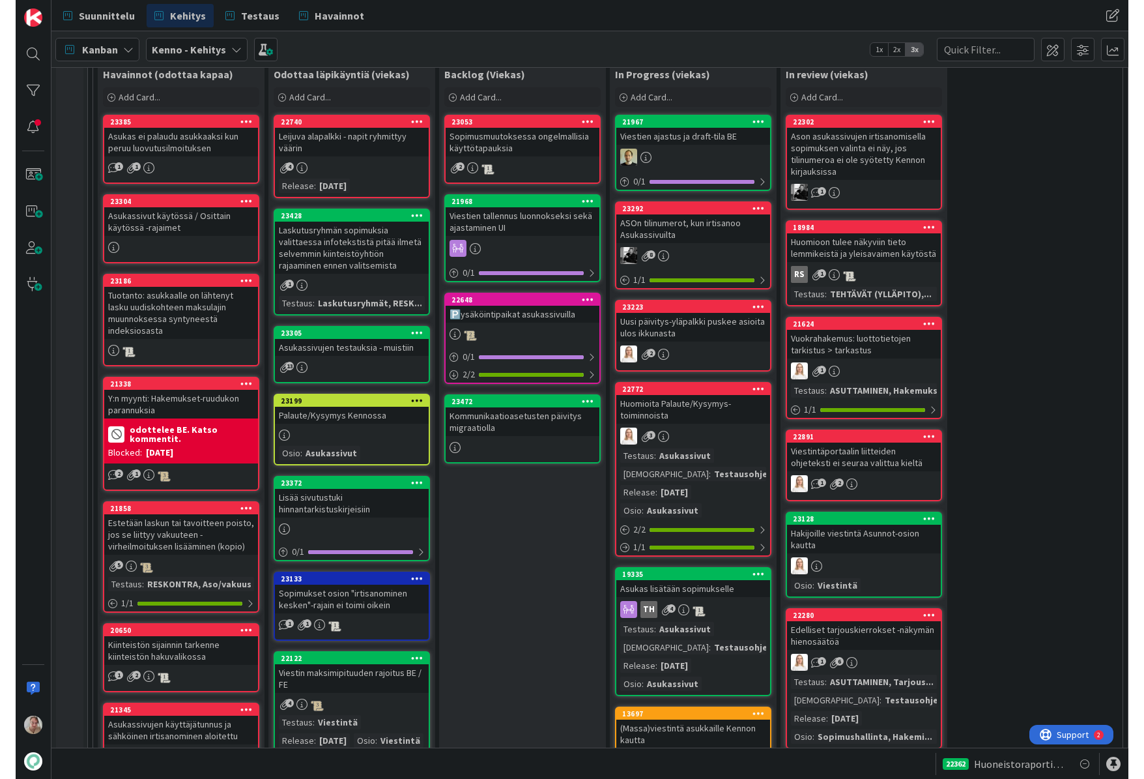
scroll to position [388, 0]
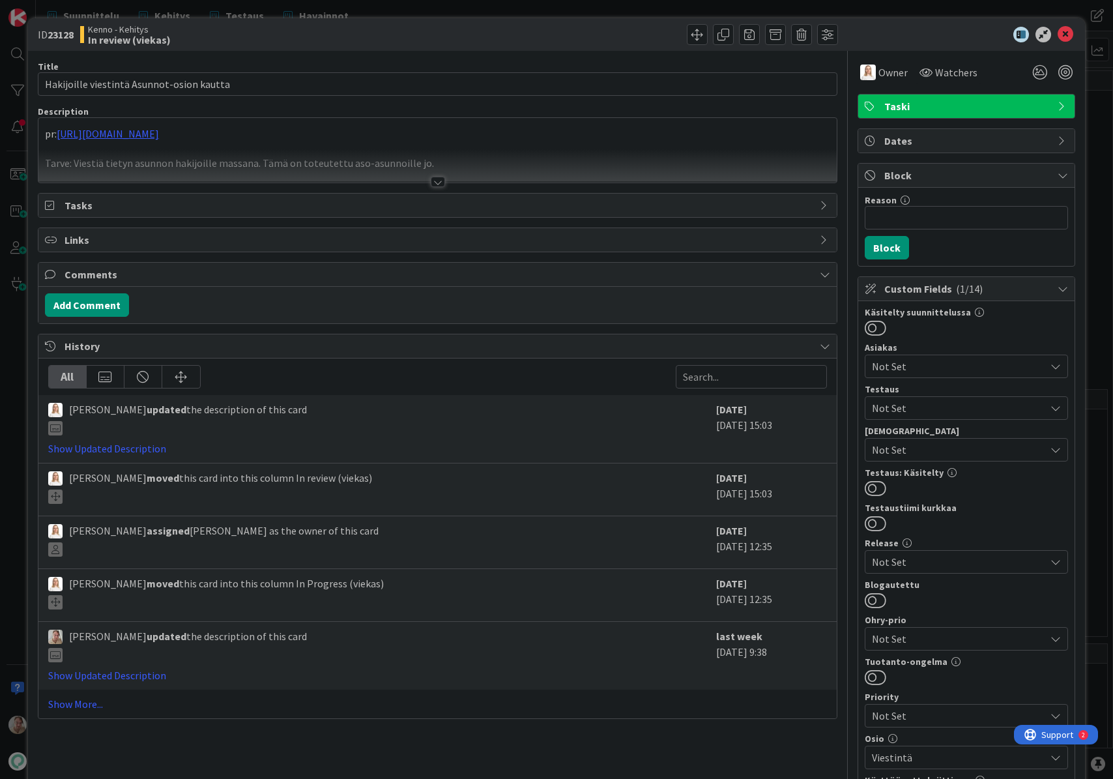
click at [403, 145] on p at bounding box center [438, 148] width 786 height 15
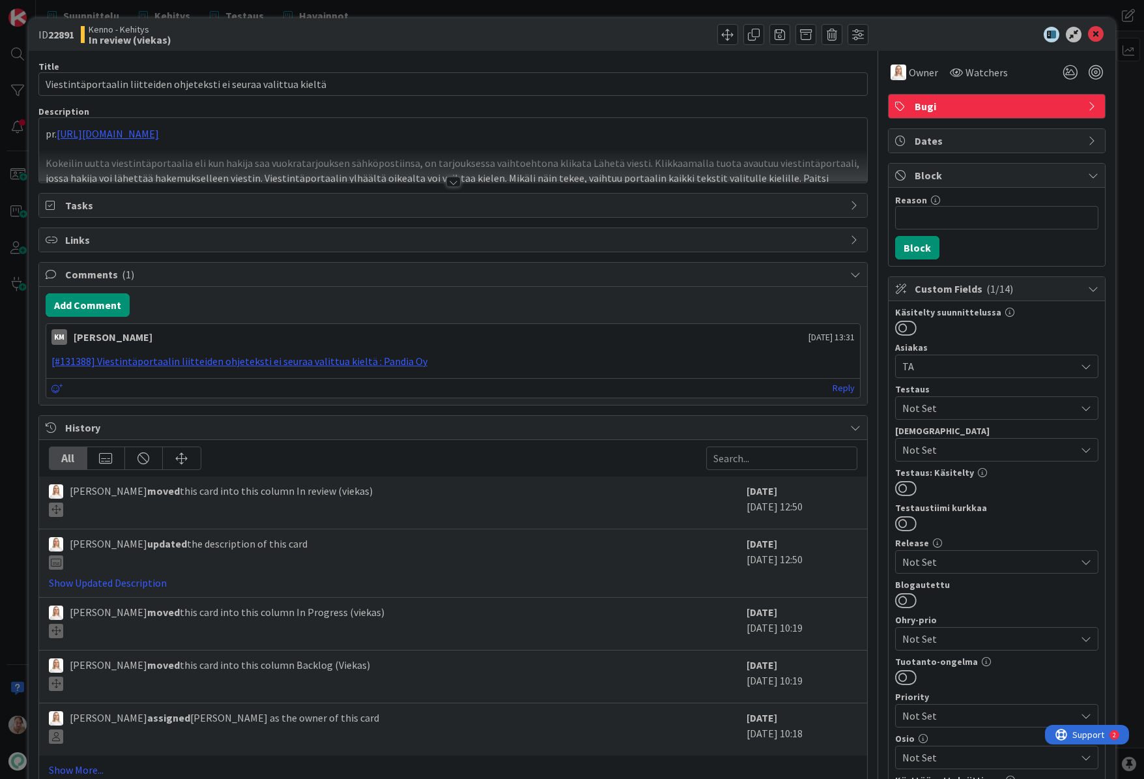
click at [564, 165] on div at bounding box center [453, 165] width 828 height 33
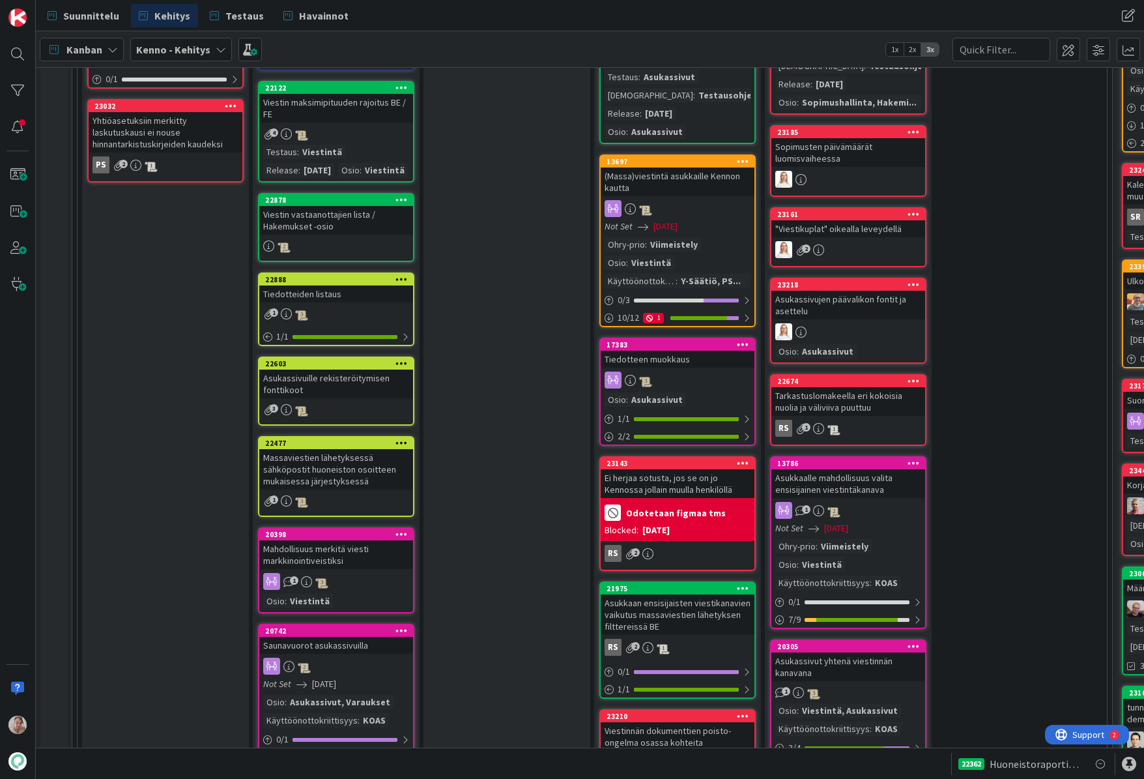
scroll to position [1288, 0]
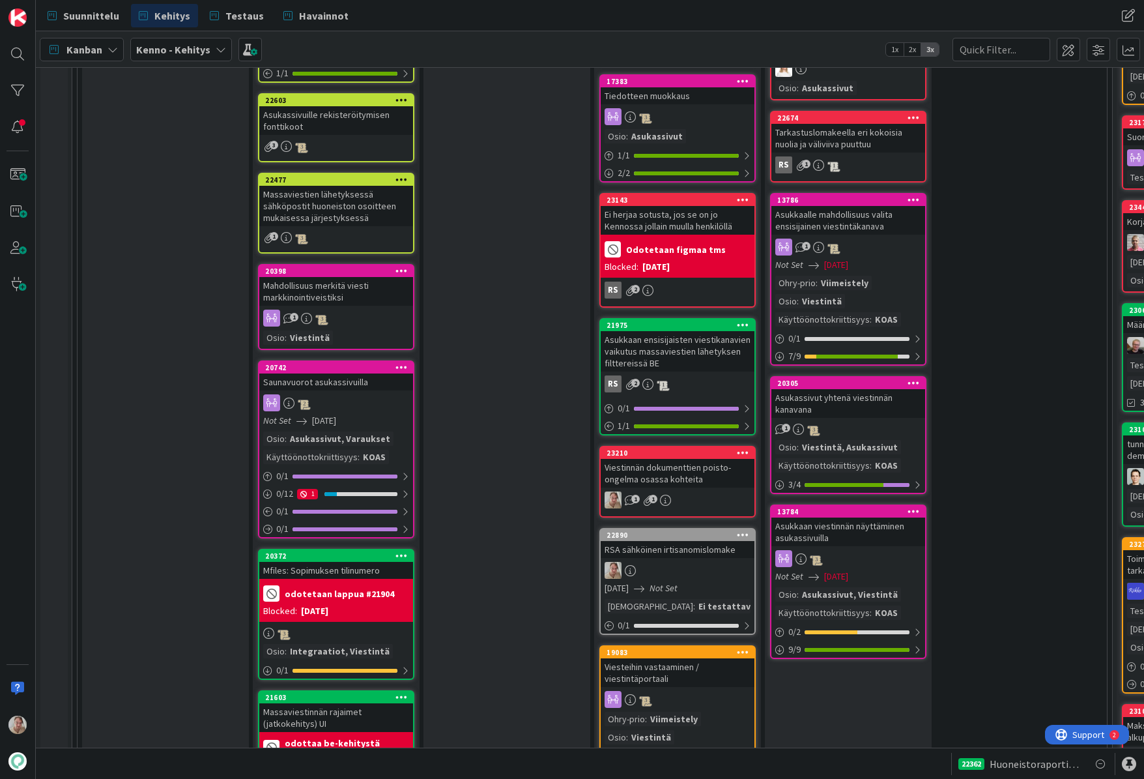
click at [651, 217] on div "Ei herjaa sotusta, jos se on jo Kennossa jollain muulla henkilöllä" at bounding box center [678, 220] width 154 height 29
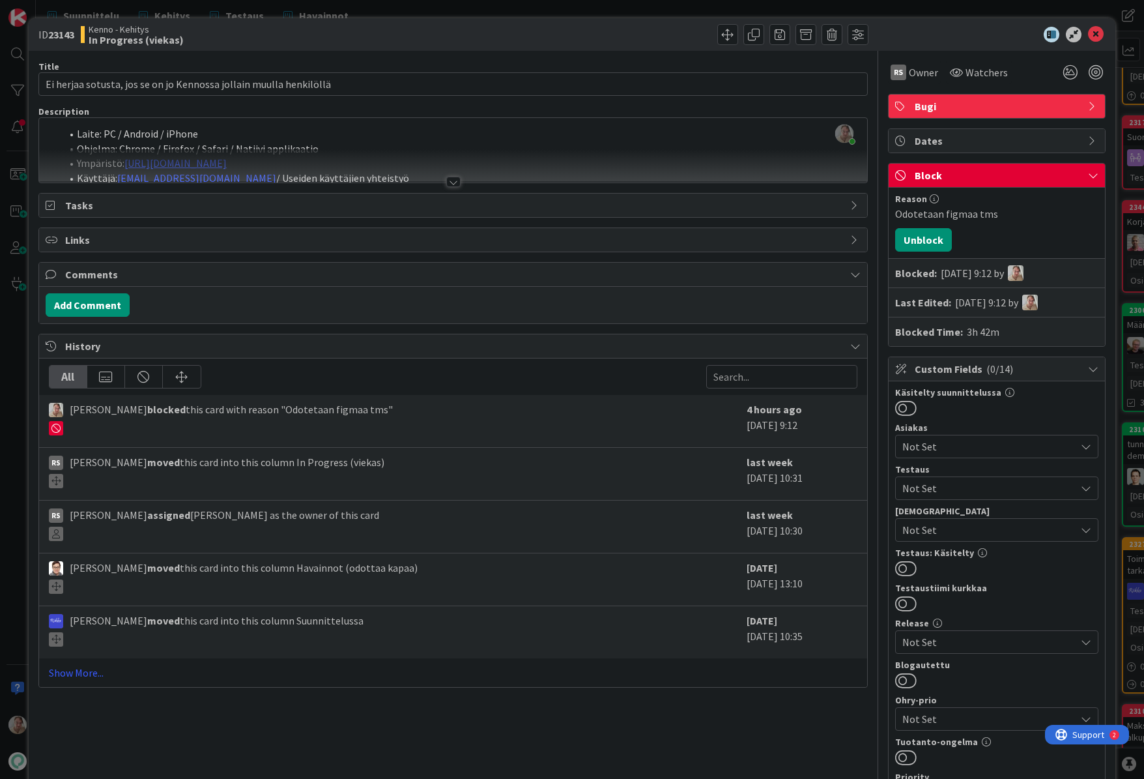
click at [435, 162] on div at bounding box center [453, 165] width 828 height 33
click at [452, 141] on li "Laite: PC / Android / iPhone" at bounding box center [460, 133] width 799 height 15
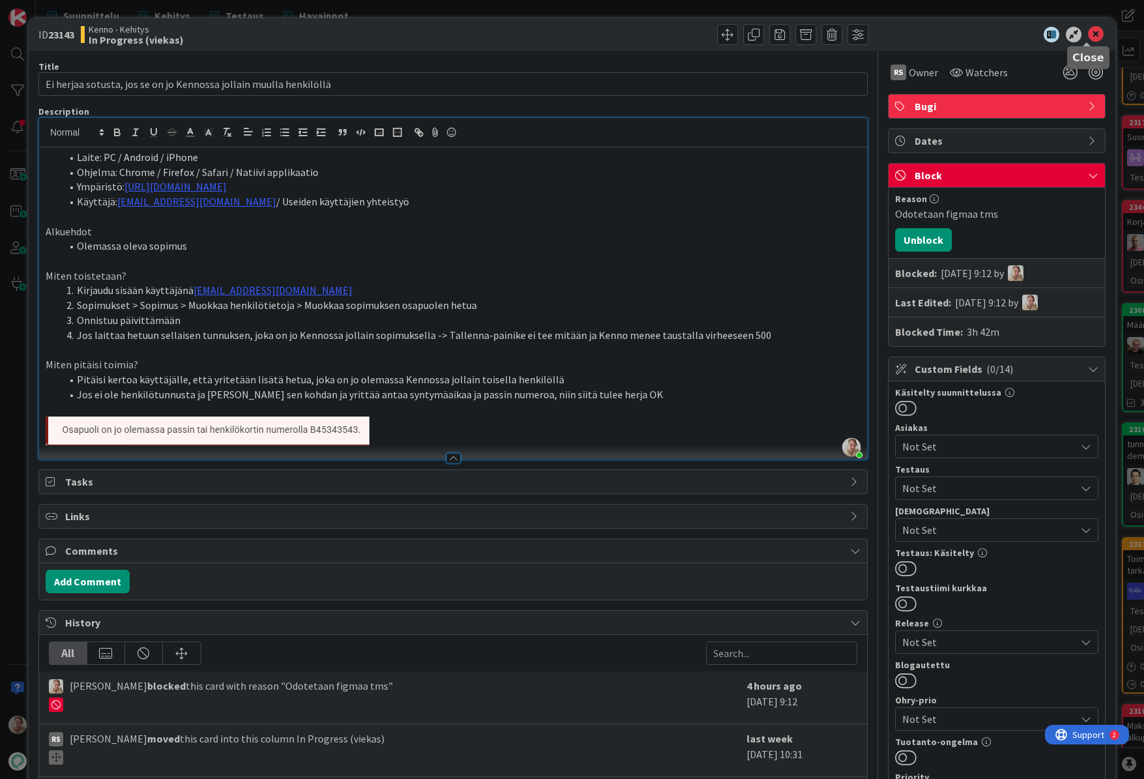
click at [1089, 32] on icon at bounding box center [1096, 35] width 16 height 16
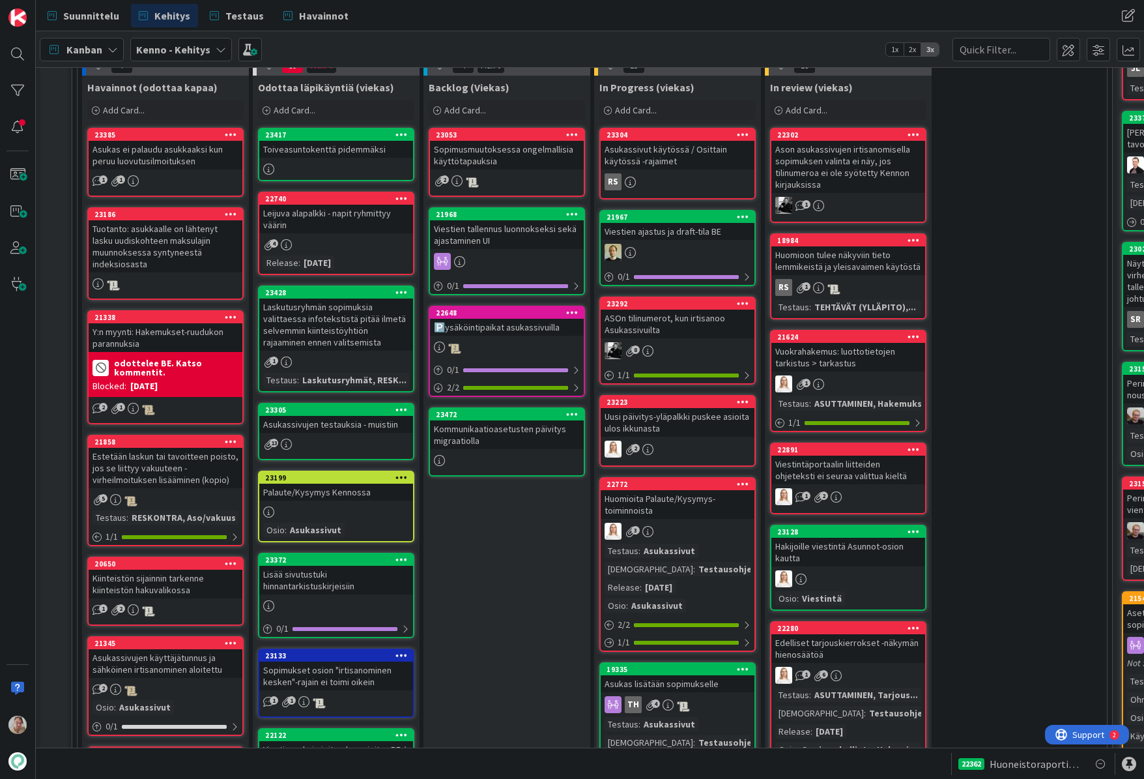
scroll to position [381, 0]
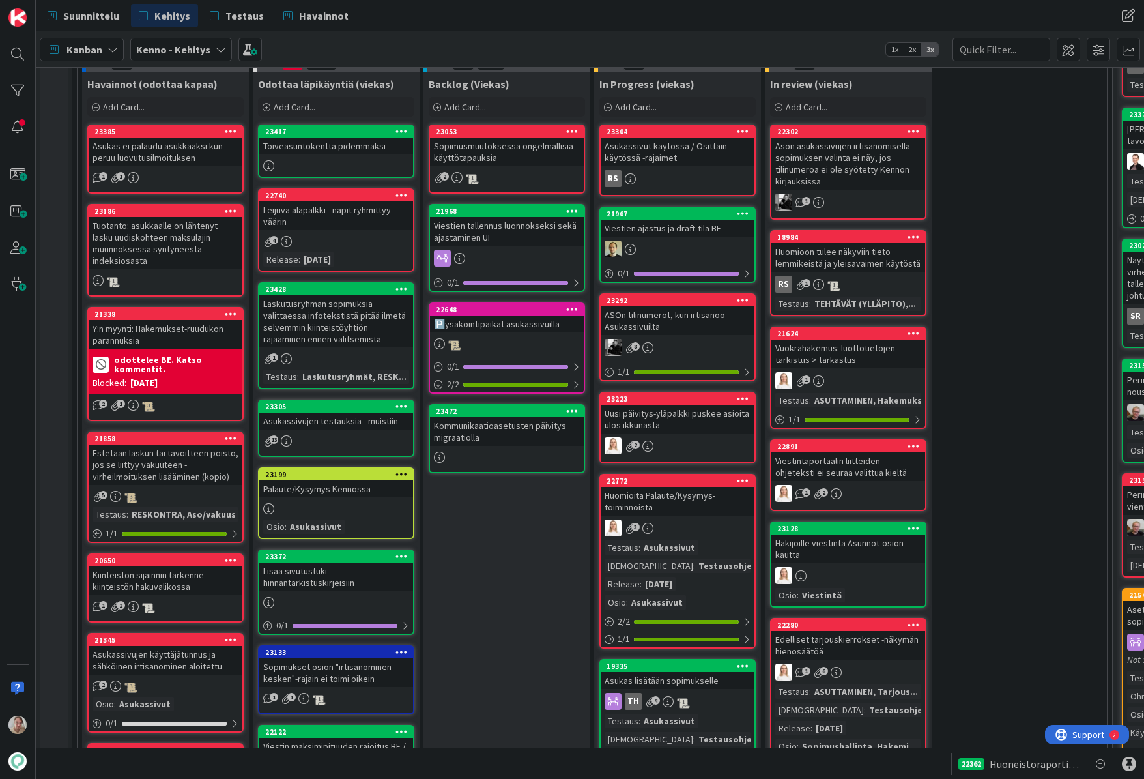
click at [337, 143] on div "Toiveasuntokenttä pidemmäksi" at bounding box center [336, 145] width 154 height 17
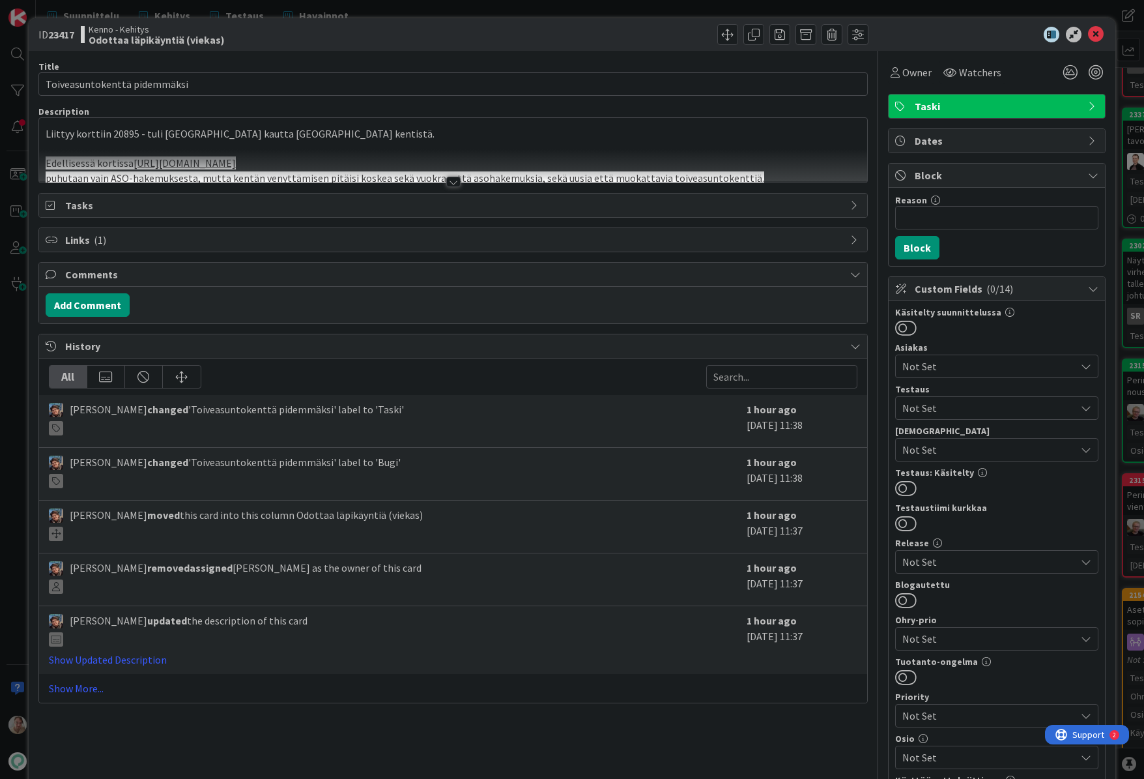
click at [382, 142] on p at bounding box center [453, 148] width 815 height 15
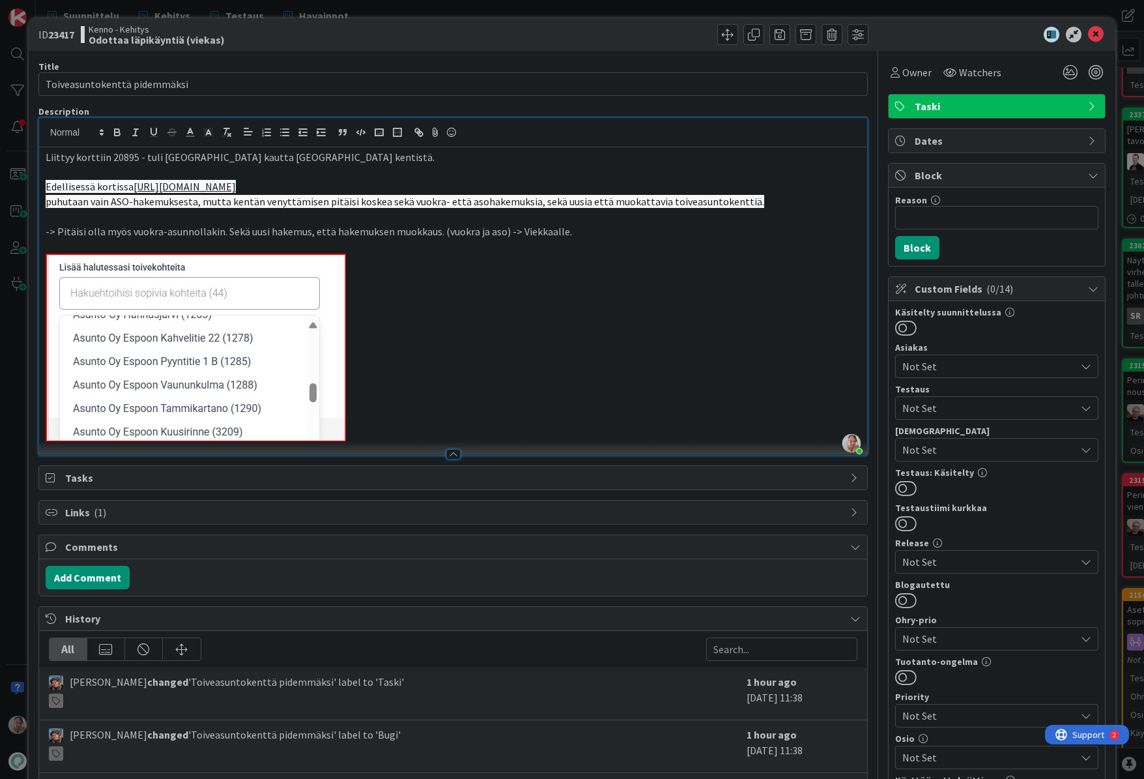
click at [491, 296] on p at bounding box center [453, 347] width 815 height 188
click at [1088, 35] on icon at bounding box center [1096, 35] width 16 height 16
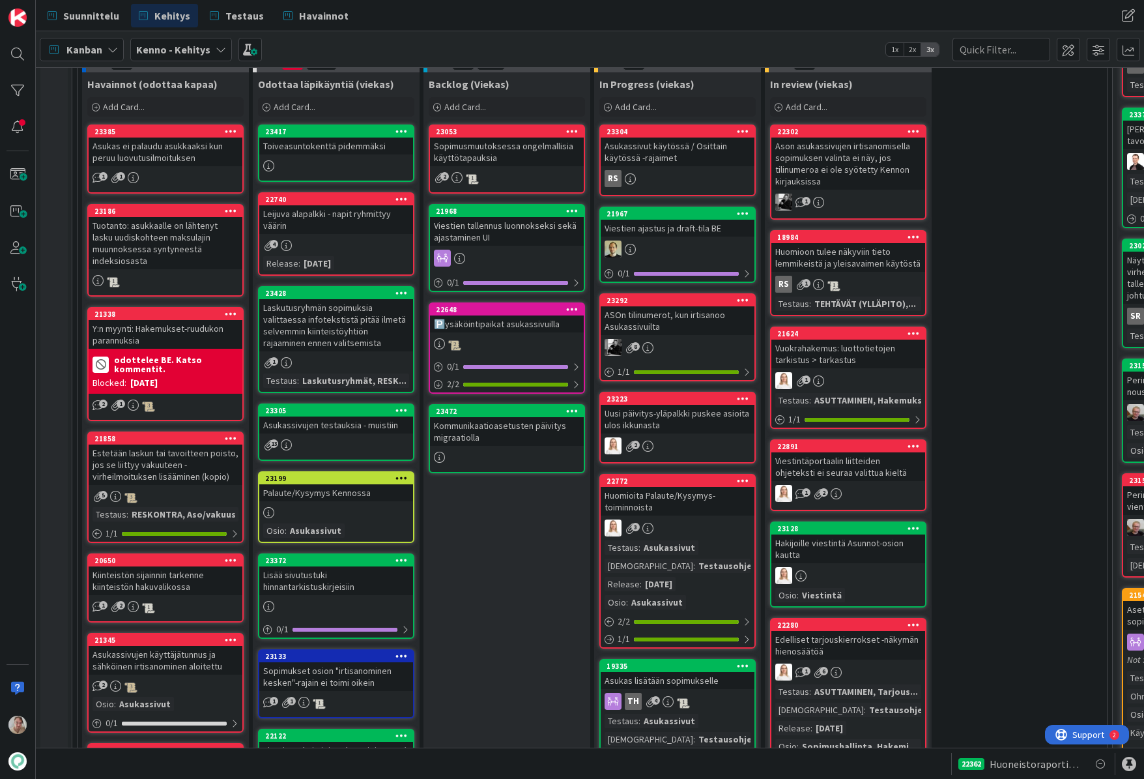
click at [344, 213] on div "Leijuva alapalkki - napit ryhmittyy väärin" at bounding box center [336, 219] width 154 height 29
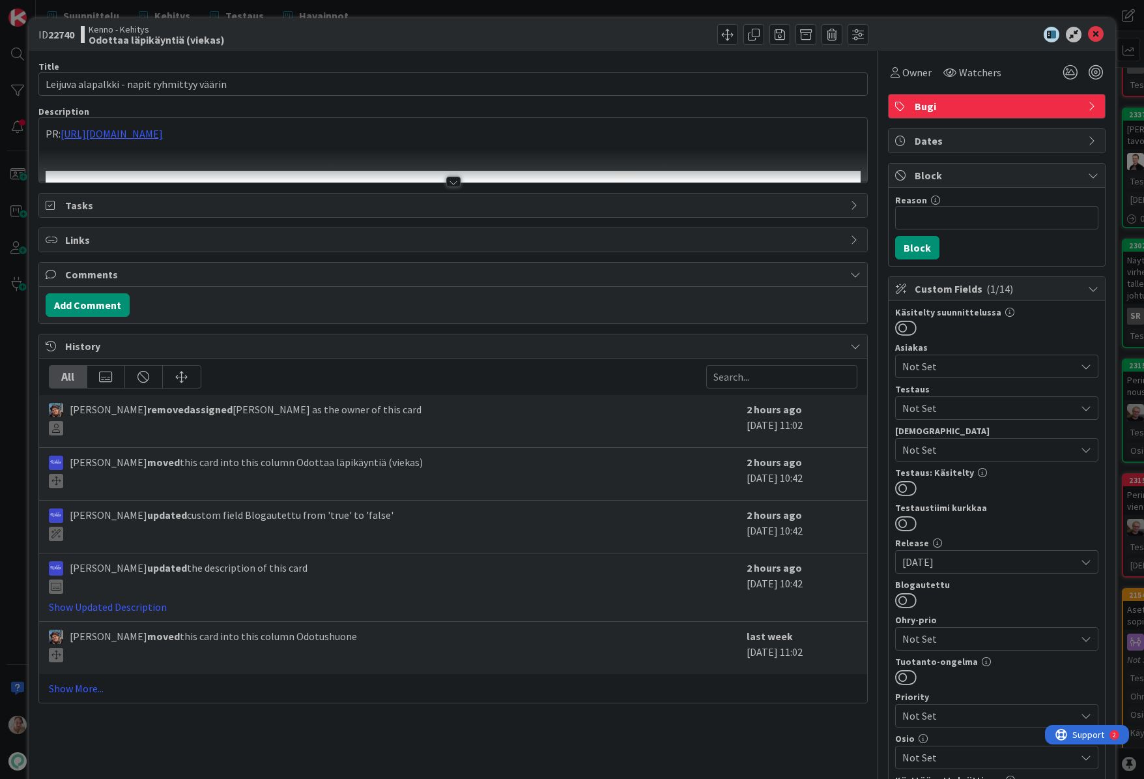
click at [313, 142] on p at bounding box center [453, 148] width 815 height 15
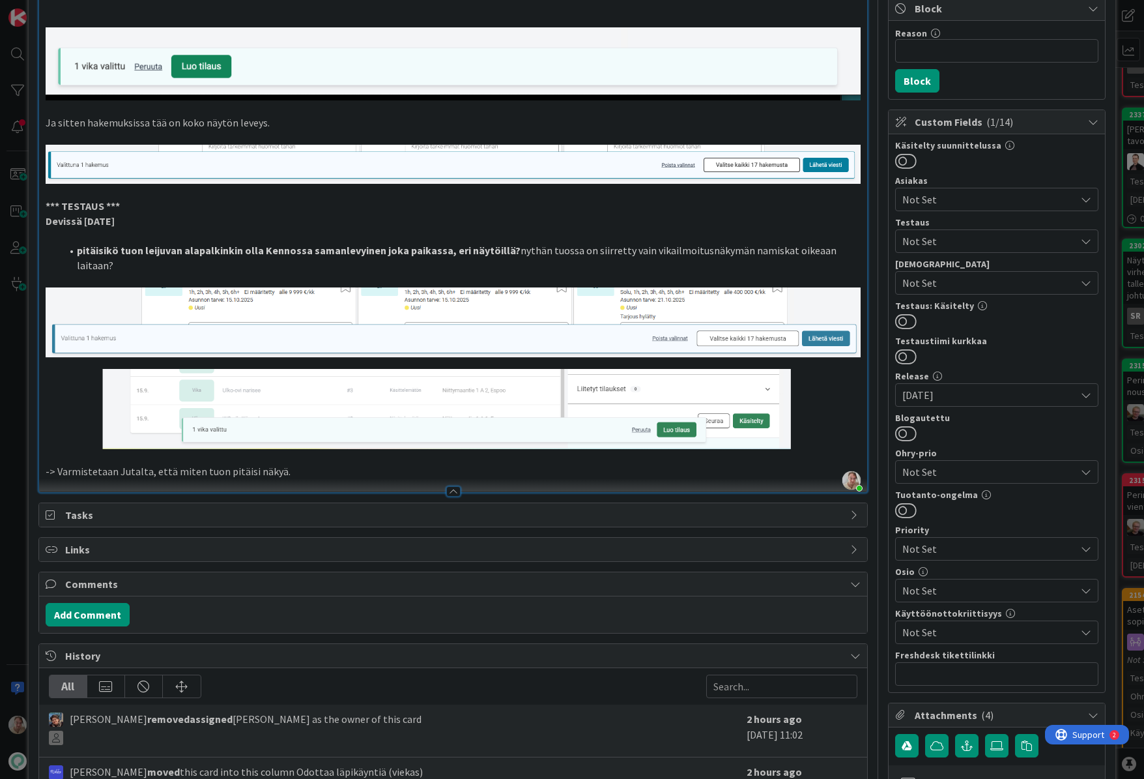
scroll to position [169, 0]
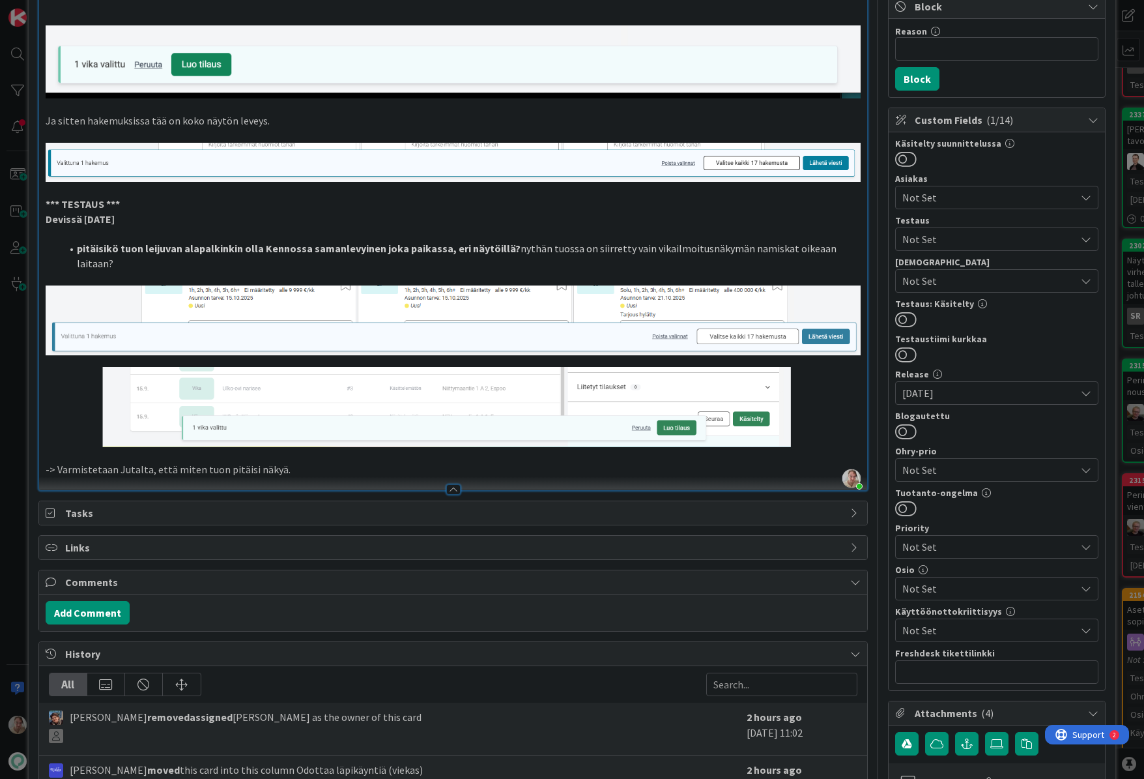
click at [319, 462] on p "-> Varmistetaan Jutalta, että miten tuon pitäisi näkyä." at bounding box center [453, 469] width 815 height 15
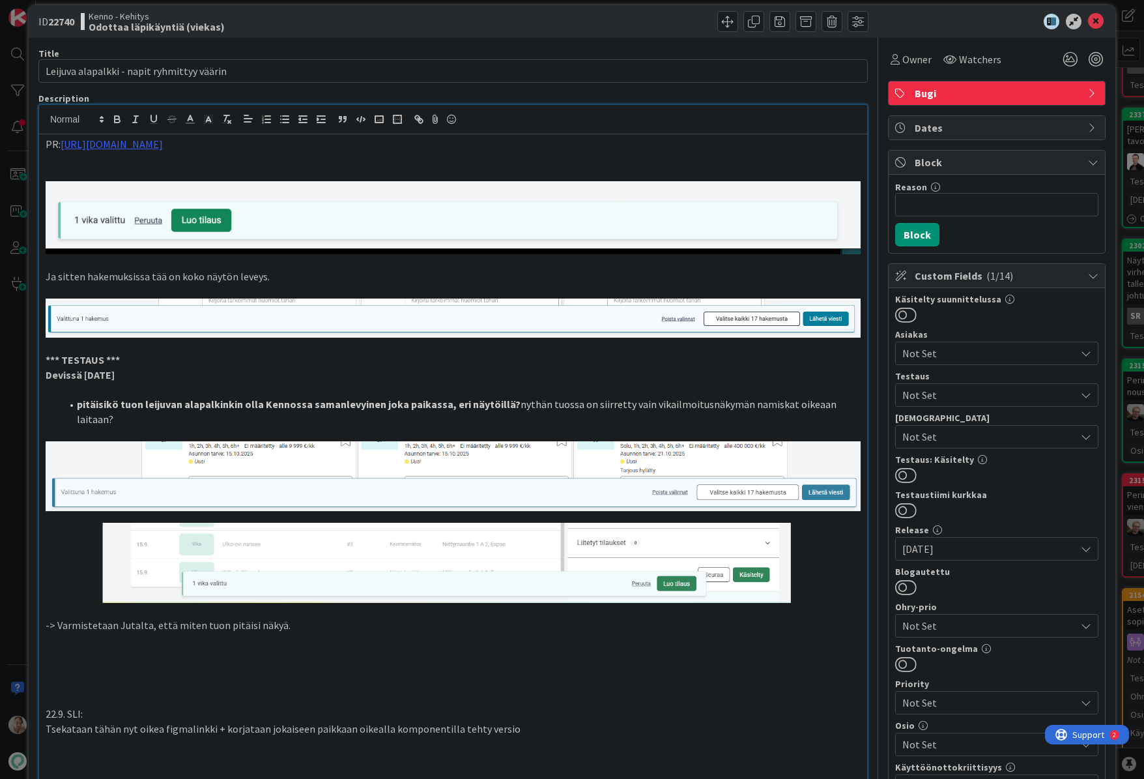
scroll to position [0, 0]
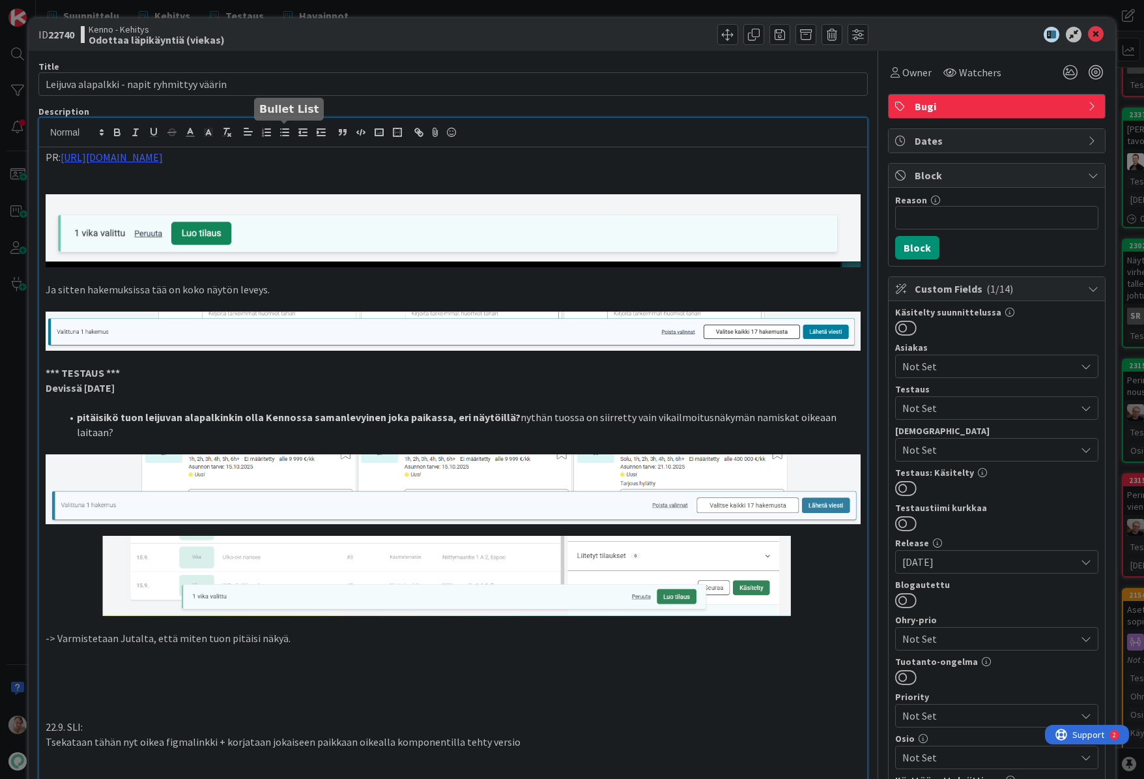
click at [281, 134] on icon "button" at bounding box center [285, 132] width 12 height 12
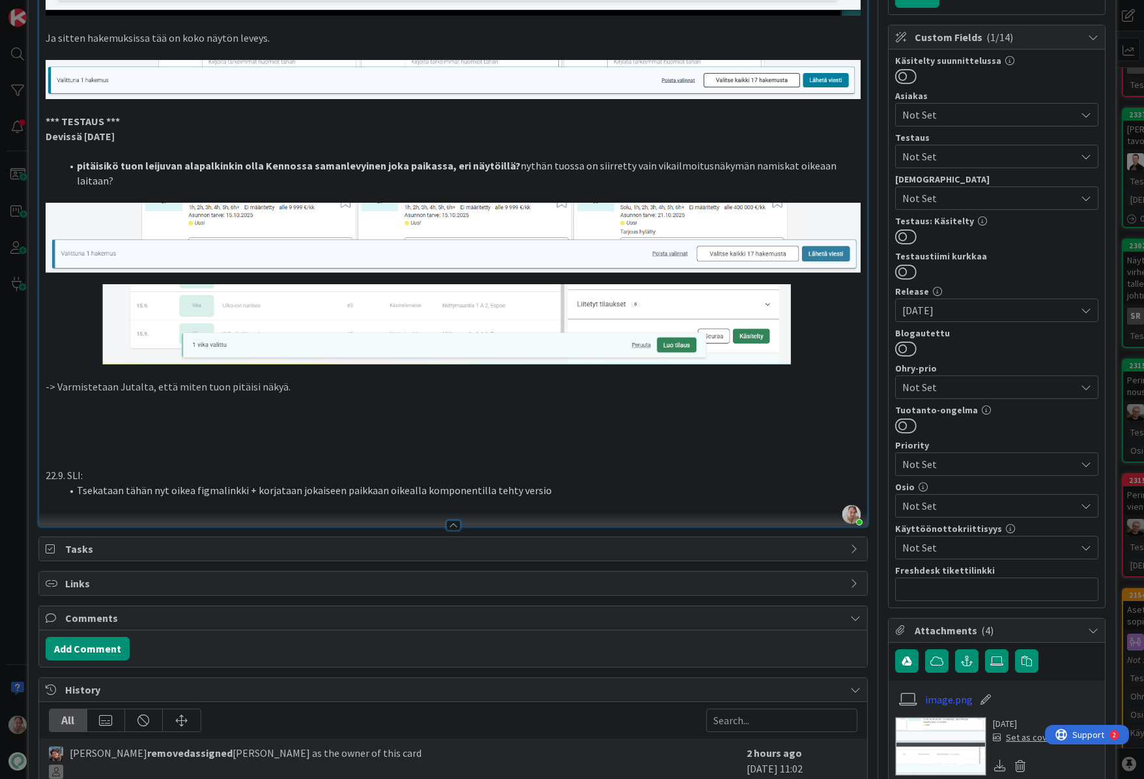
scroll to position [382, 0]
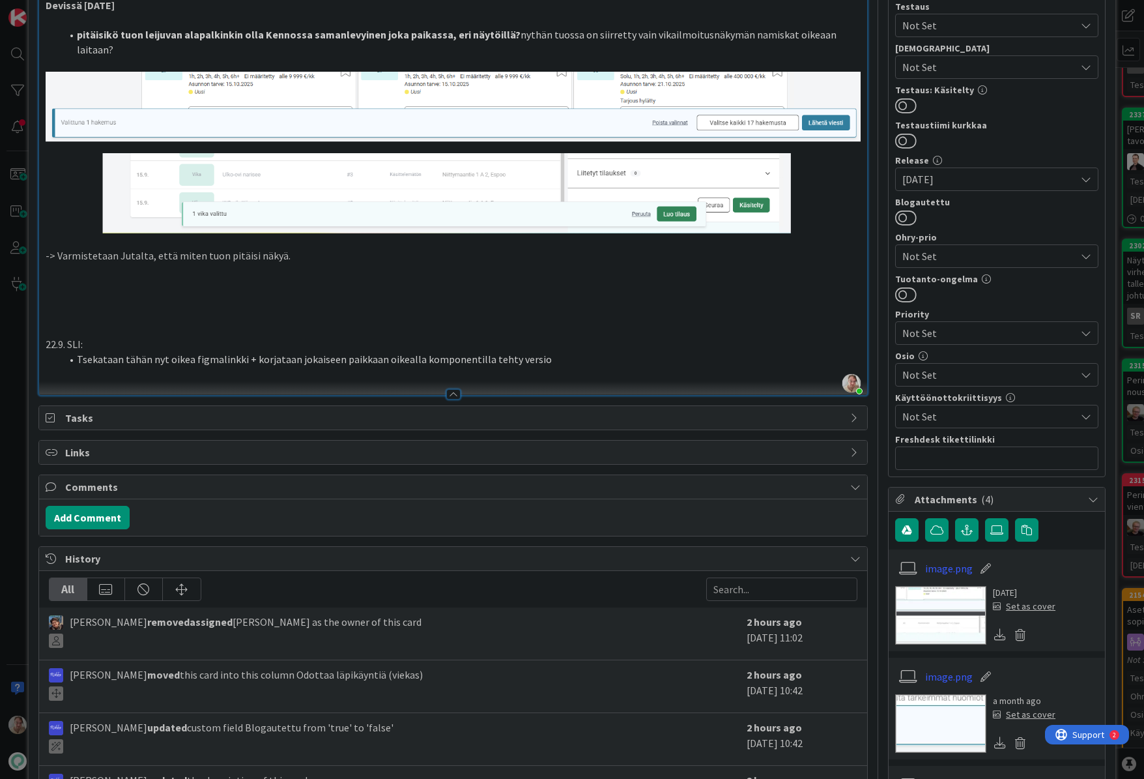
click at [177, 308] on p at bounding box center [453, 315] width 815 height 15
click at [176, 293] on p at bounding box center [453, 300] width 815 height 15
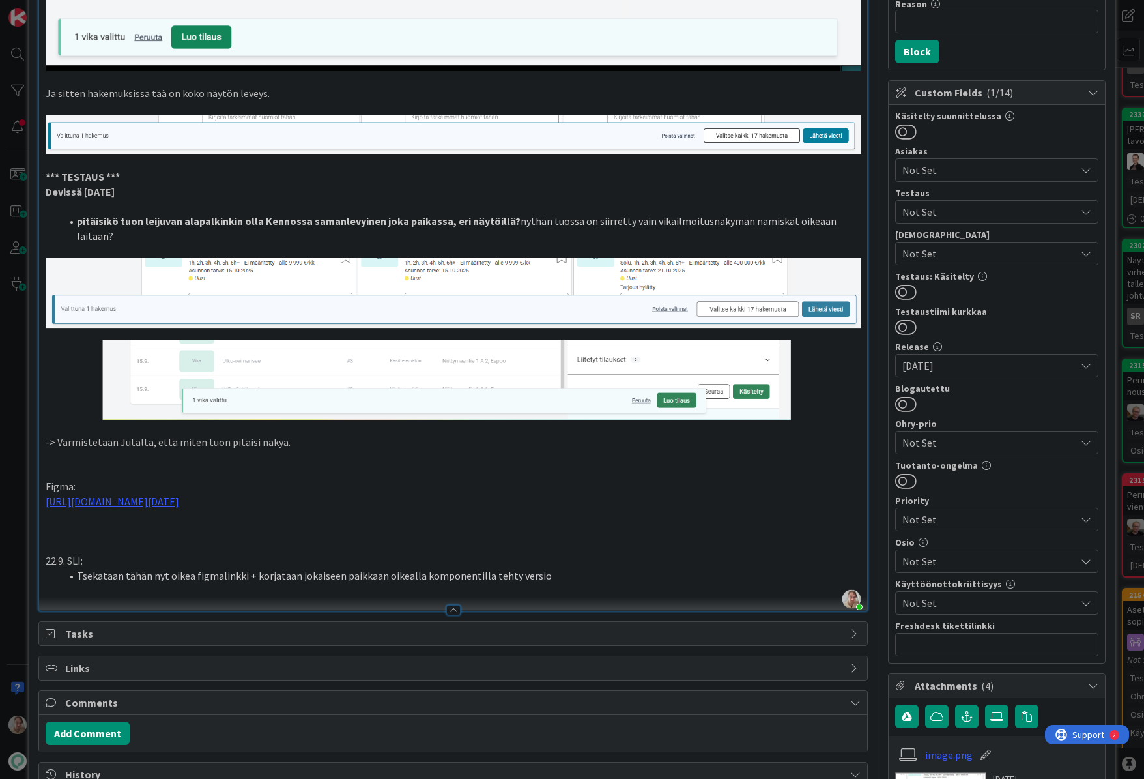
scroll to position [198, 0]
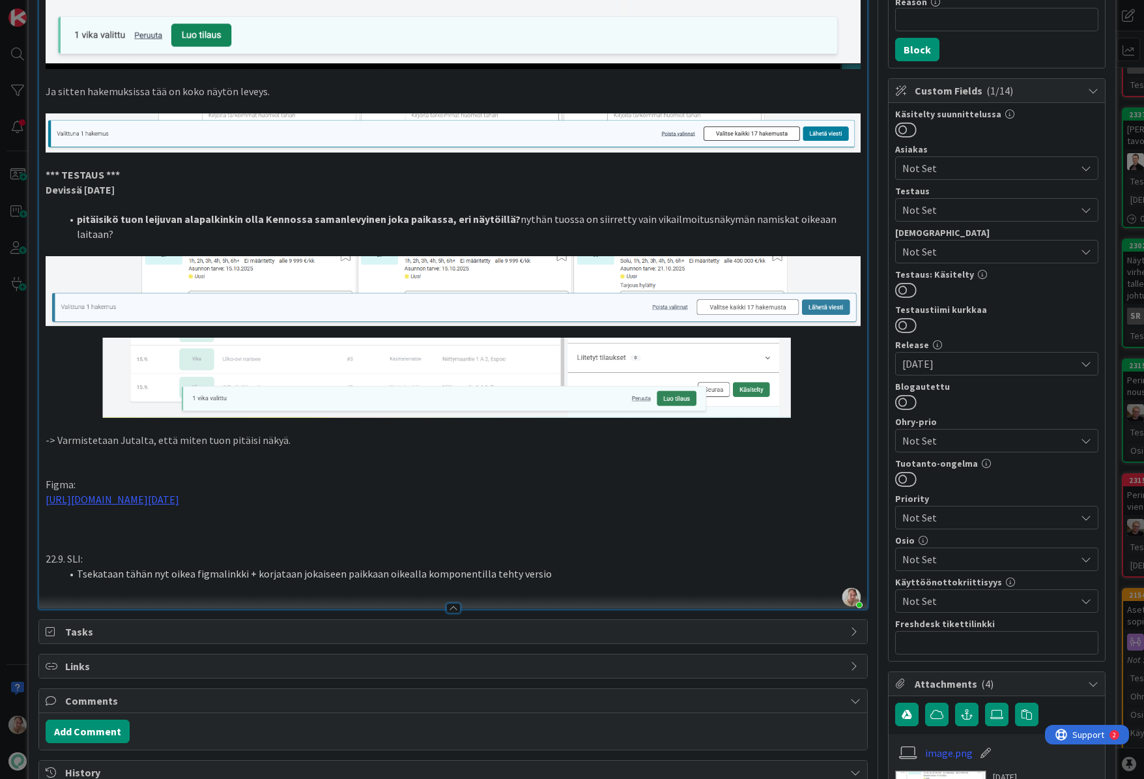
click at [564, 566] on li "Tsekataan tähän nyt oikea figmalinkki + korjataan jokaiseen paikkaan oikealla k…" at bounding box center [460, 573] width 799 height 15
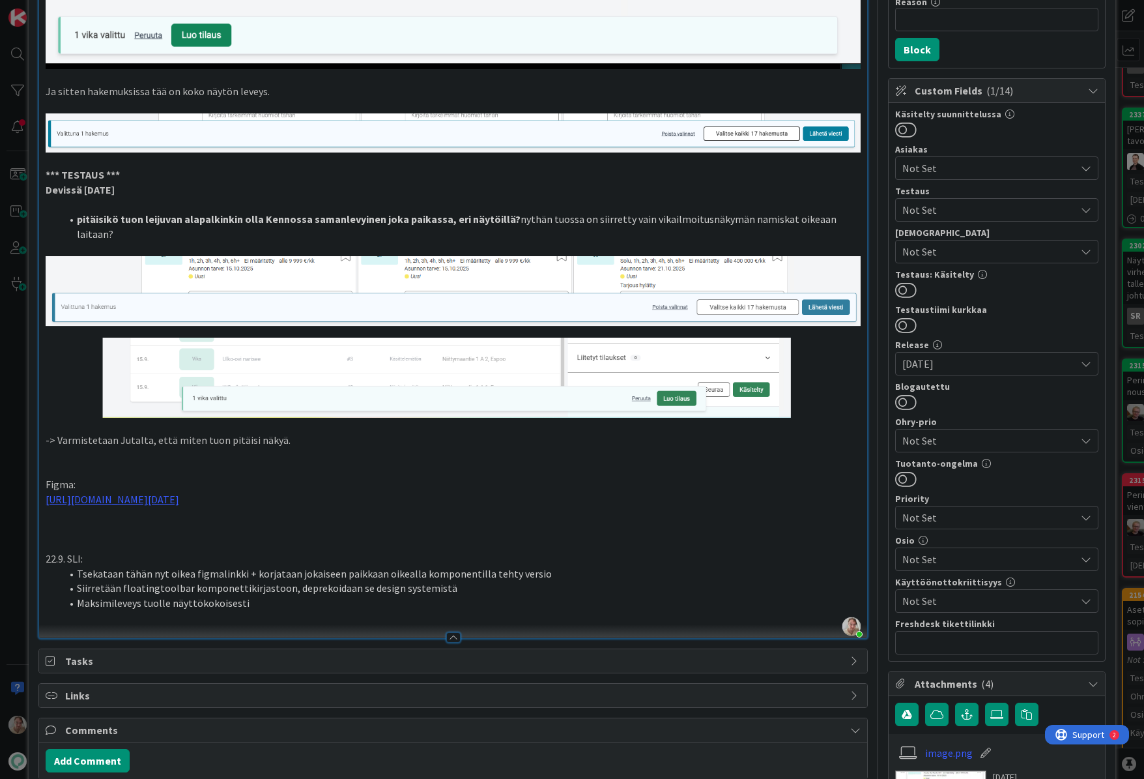
click at [304, 610] on p at bounding box center [453, 617] width 815 height 15
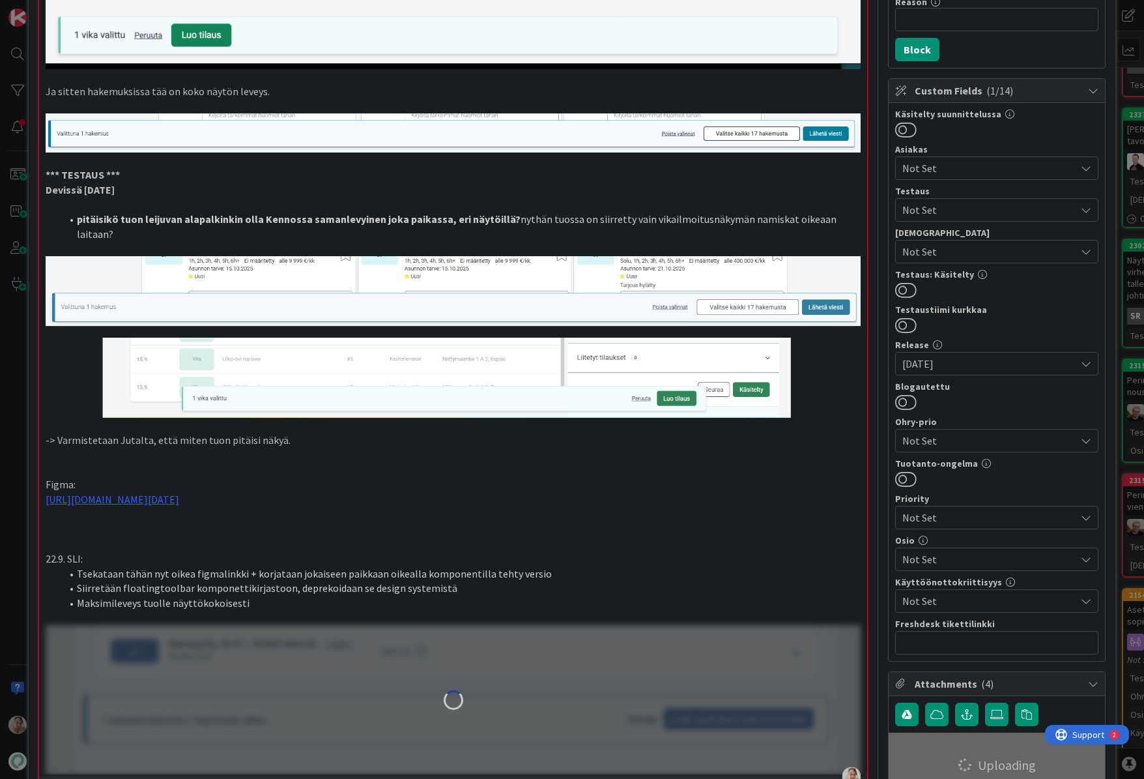
scroll to position [450, 0]
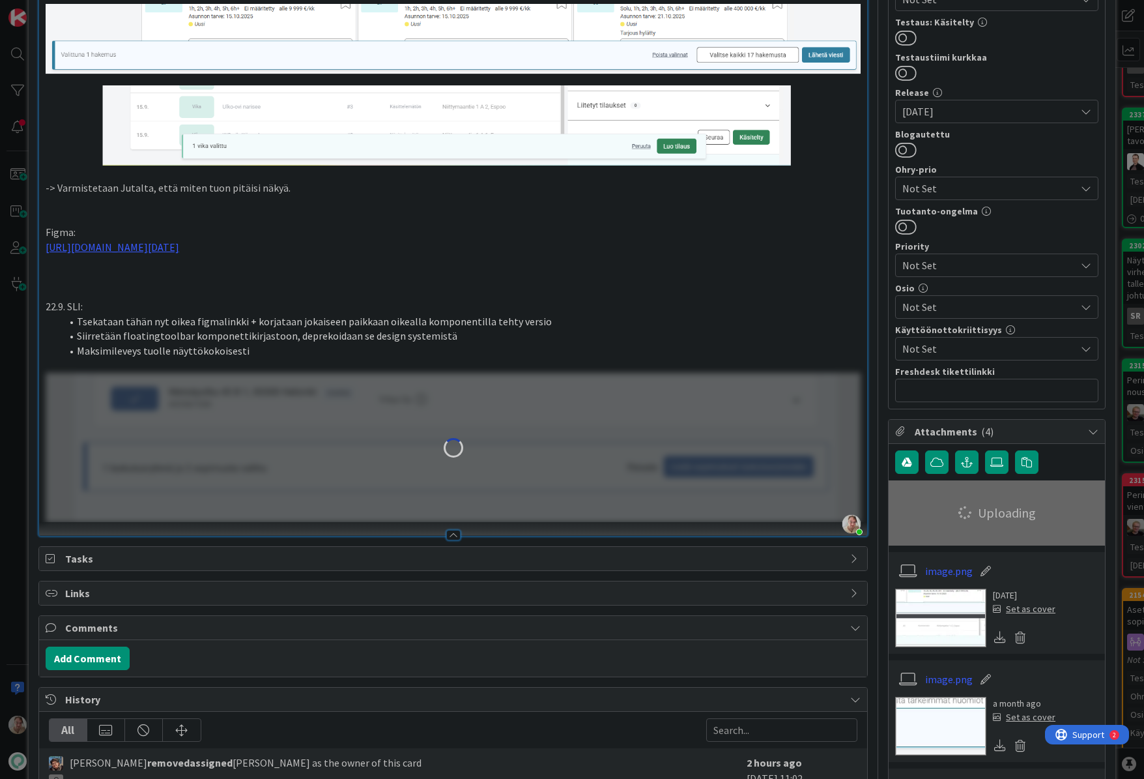
click at [244, 343] on li "Maksimileveys tuolle näyttökokoisesti" at bounding box center [460, 350] width 799 height 15
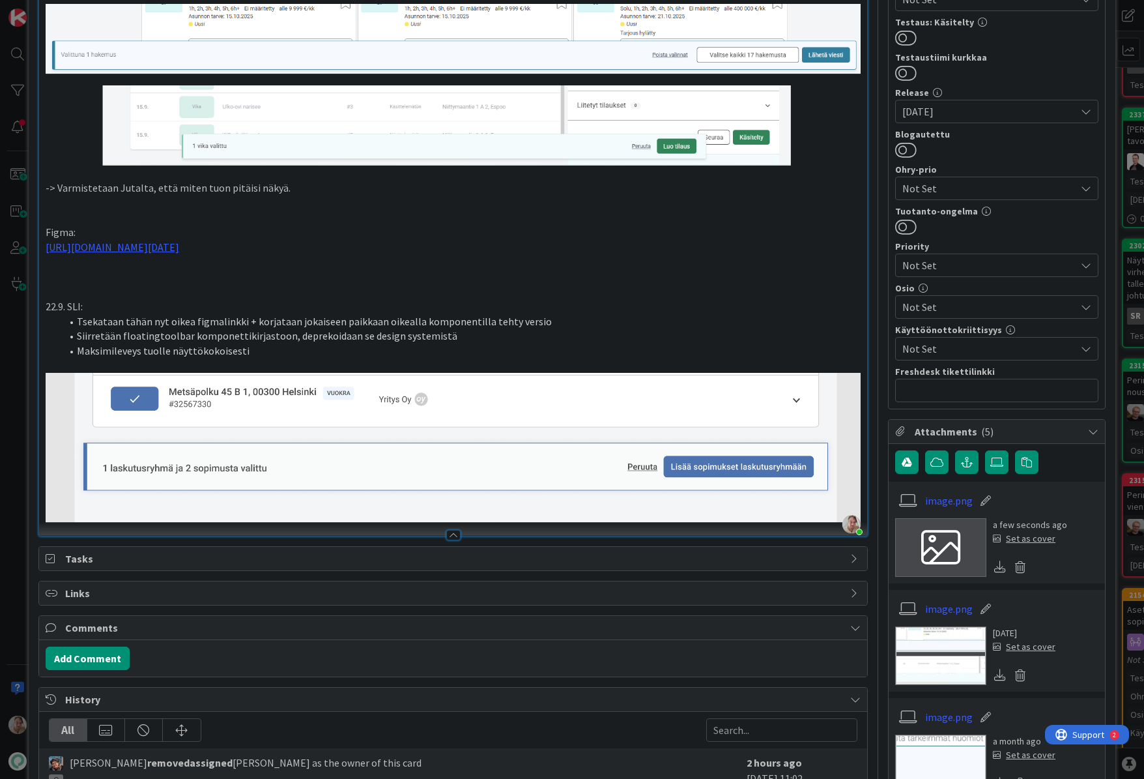
click at [285, 343] on li "Maksimileveys tuolle näyttökokoisesti" at bounding box center [460, 350] width 799 height 15
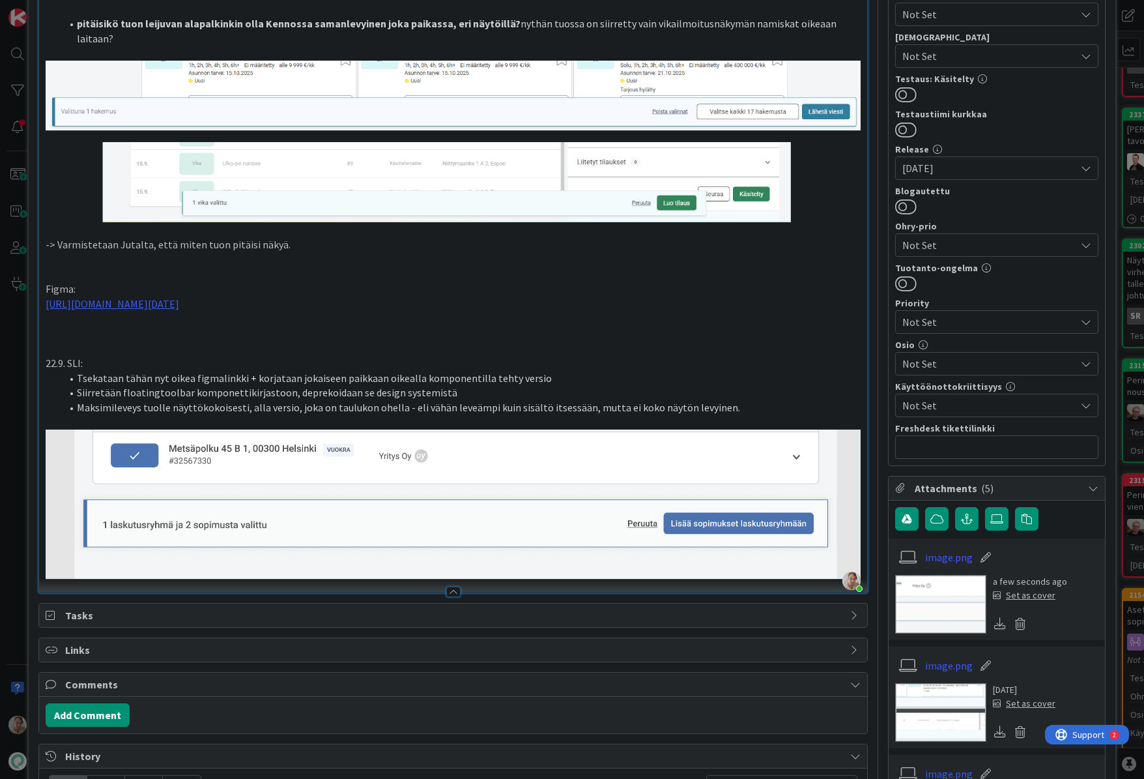
scroll to position [0, 0]
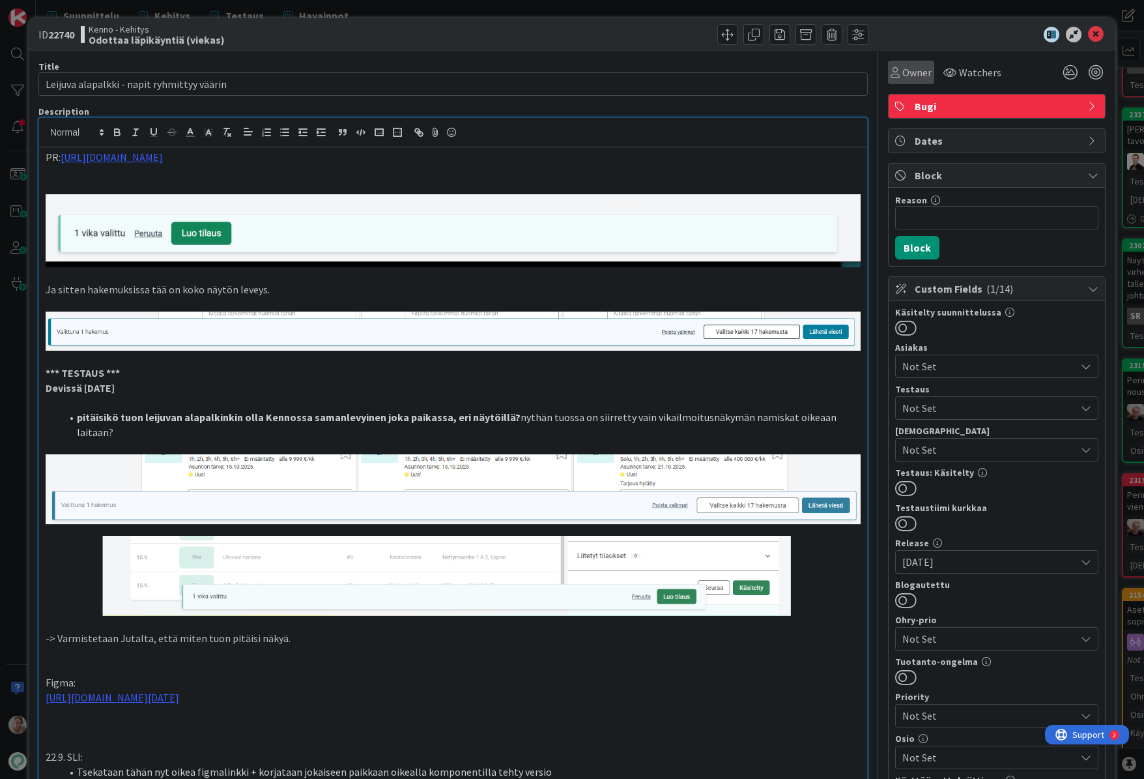
click at [911, 75] on span "Owner" at bounding box center [916, 73] width 29 height 16
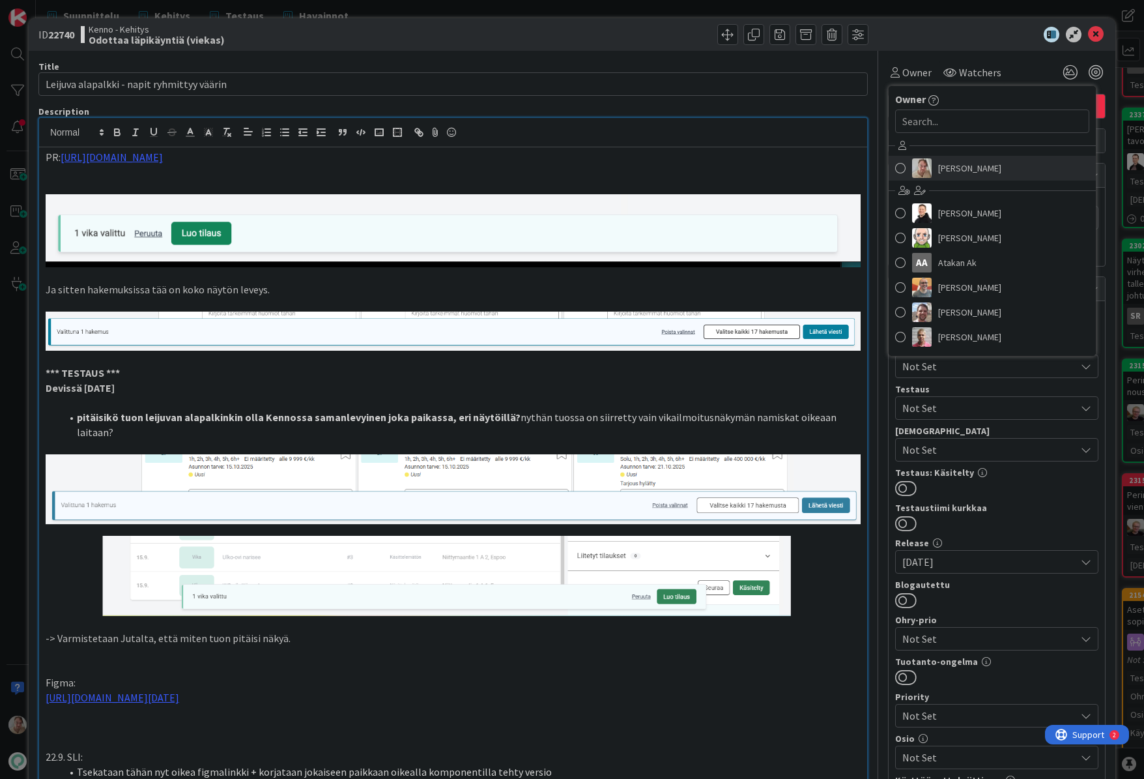
click at [955, 169] on span "Samuli Lindgren" at bounding box center [969, 168] width 63 height 20
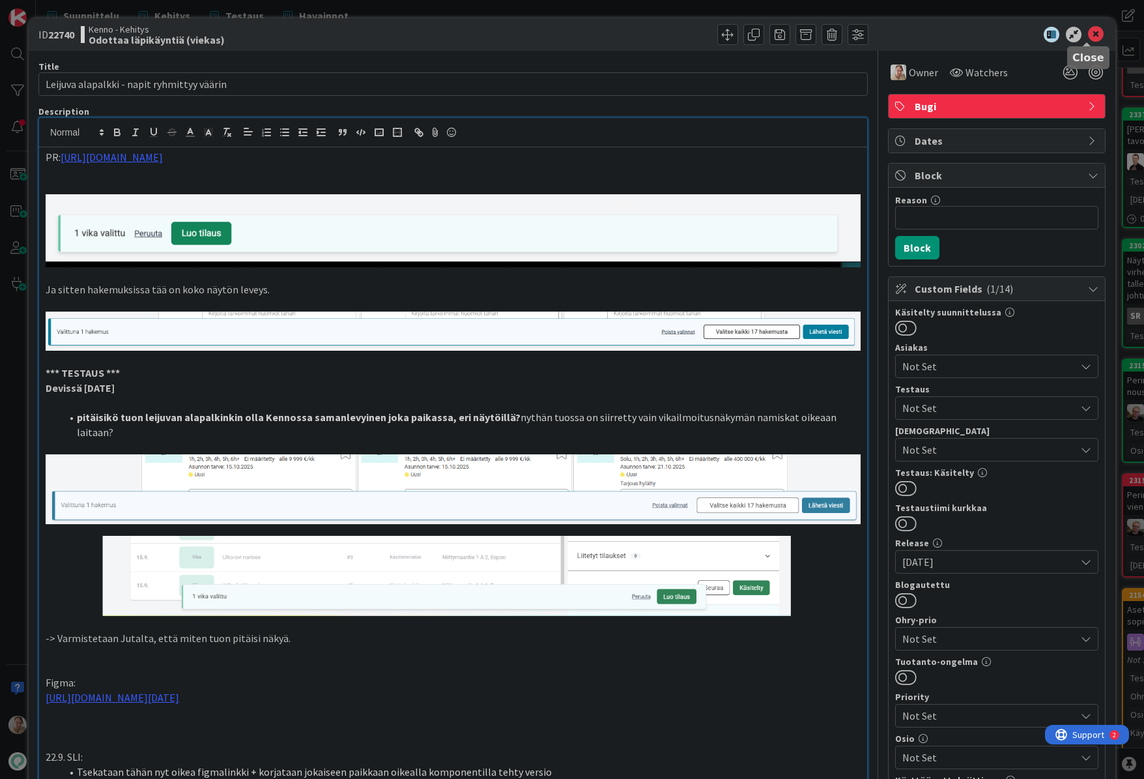
click at [1088, 33] on icon at bounding box center [1096, 35] width 16 height 16
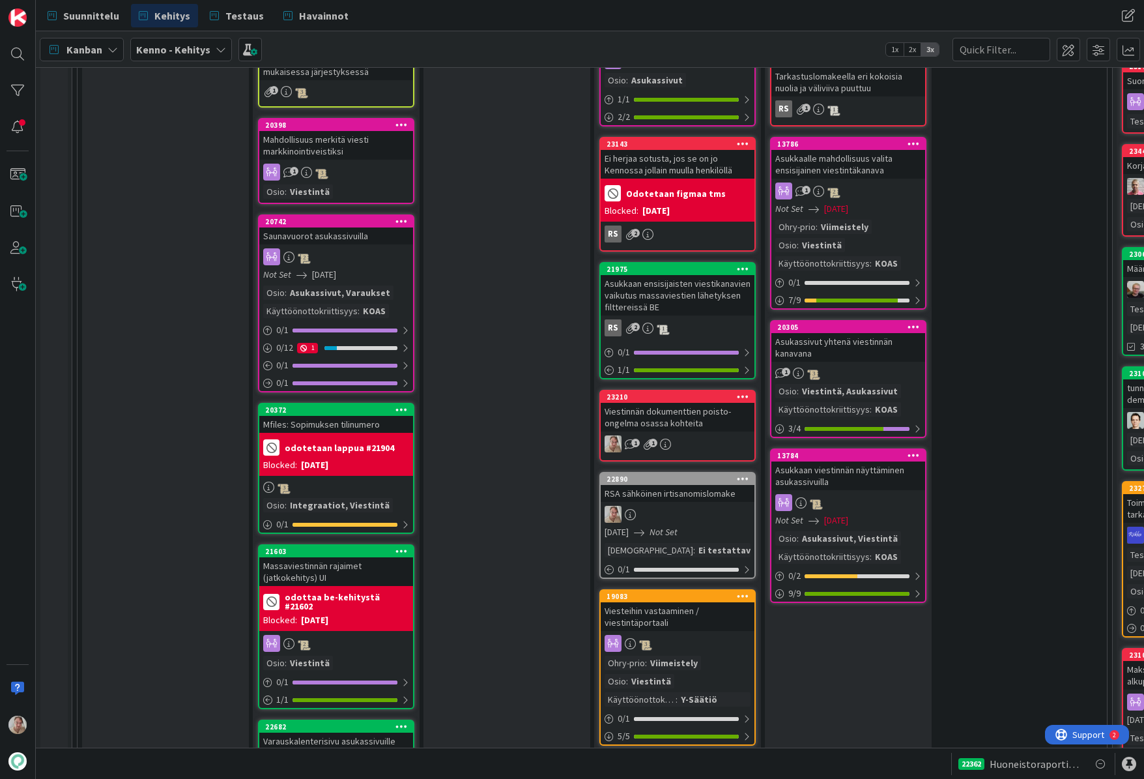
scroll to position [1963, 0]
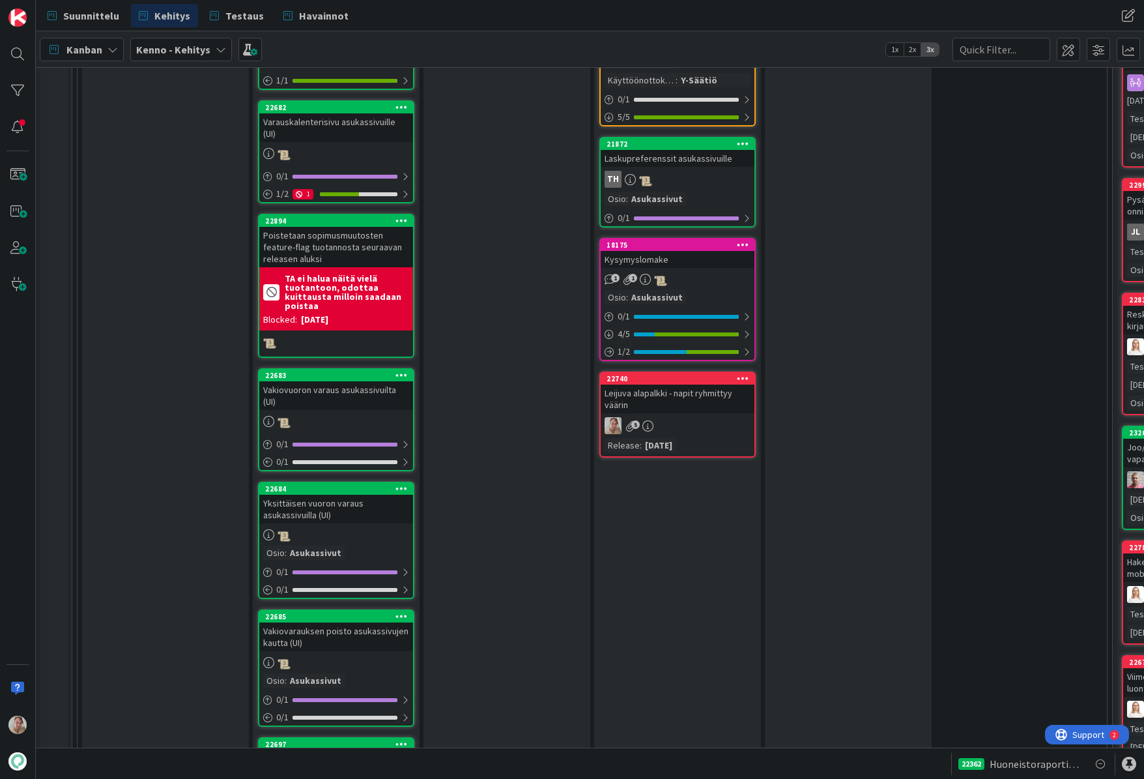
drag, startPoint x: 323, startPoint y: 217, endPoint x: 1132, endPoint y: 171, distance: 810.5
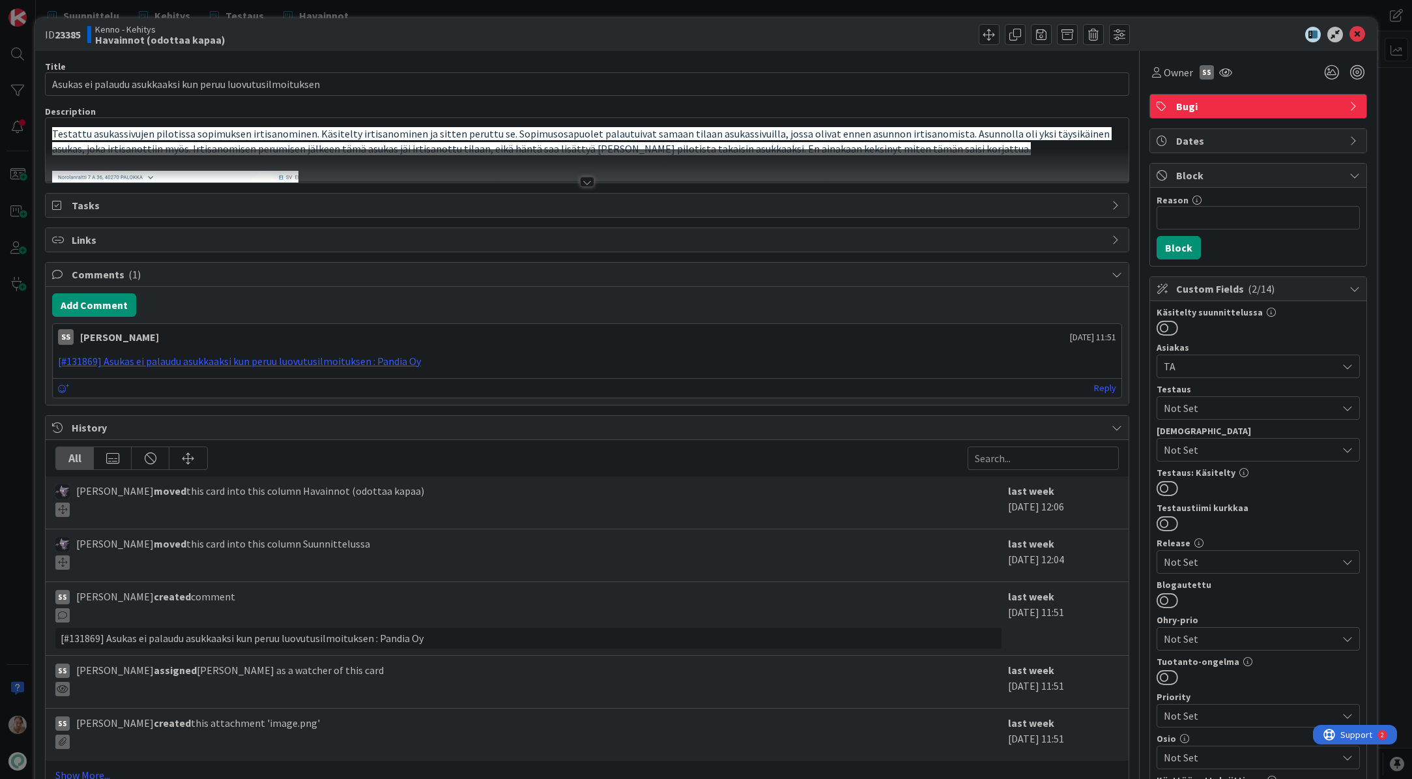
click at [636, 148] on span "Testattu asukassivujen pilotissa sopimuksen irtisanominen. Käsitelty irtisanomi…" at bounding box center [581, 141] width 1059 height 28
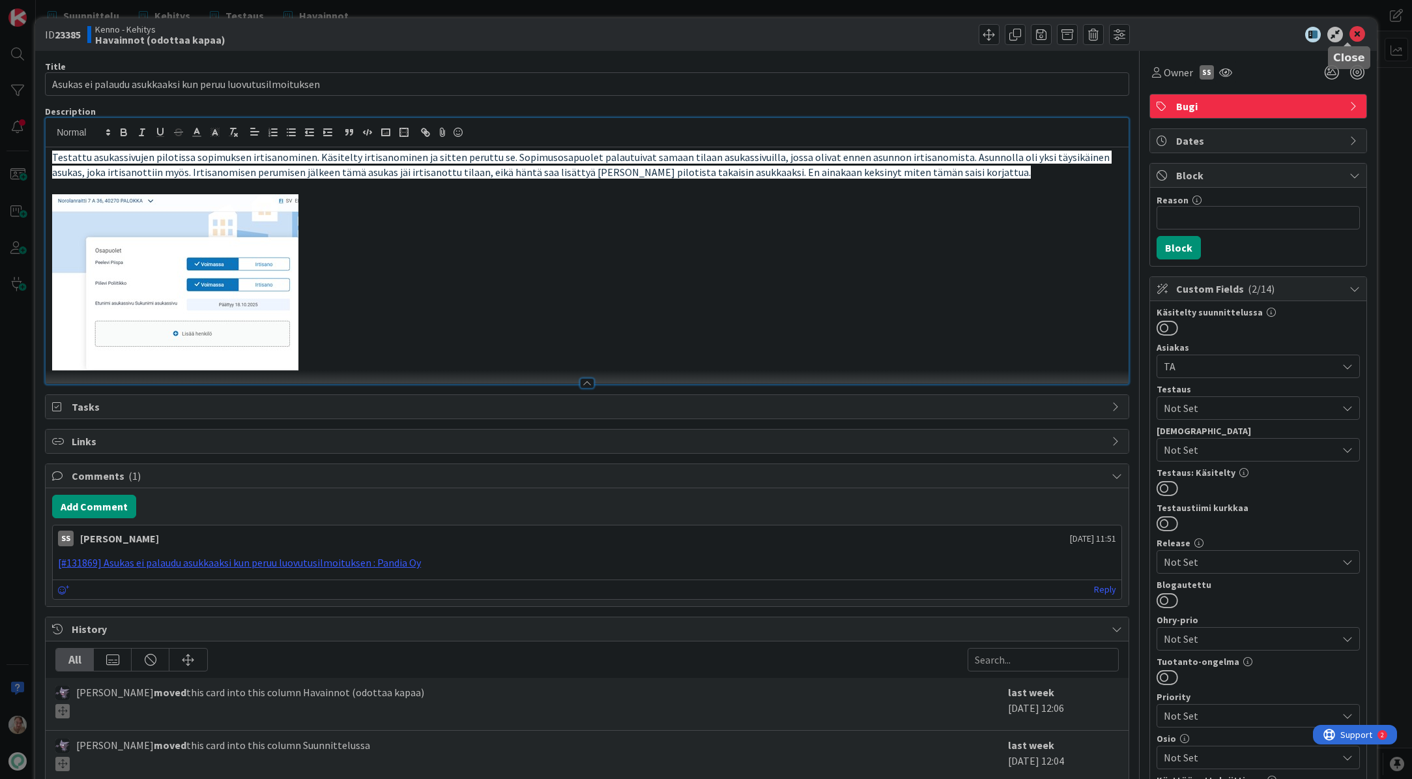
click at [1351, 36] on icon at bounding box center [1357, 35] width 16 height 16
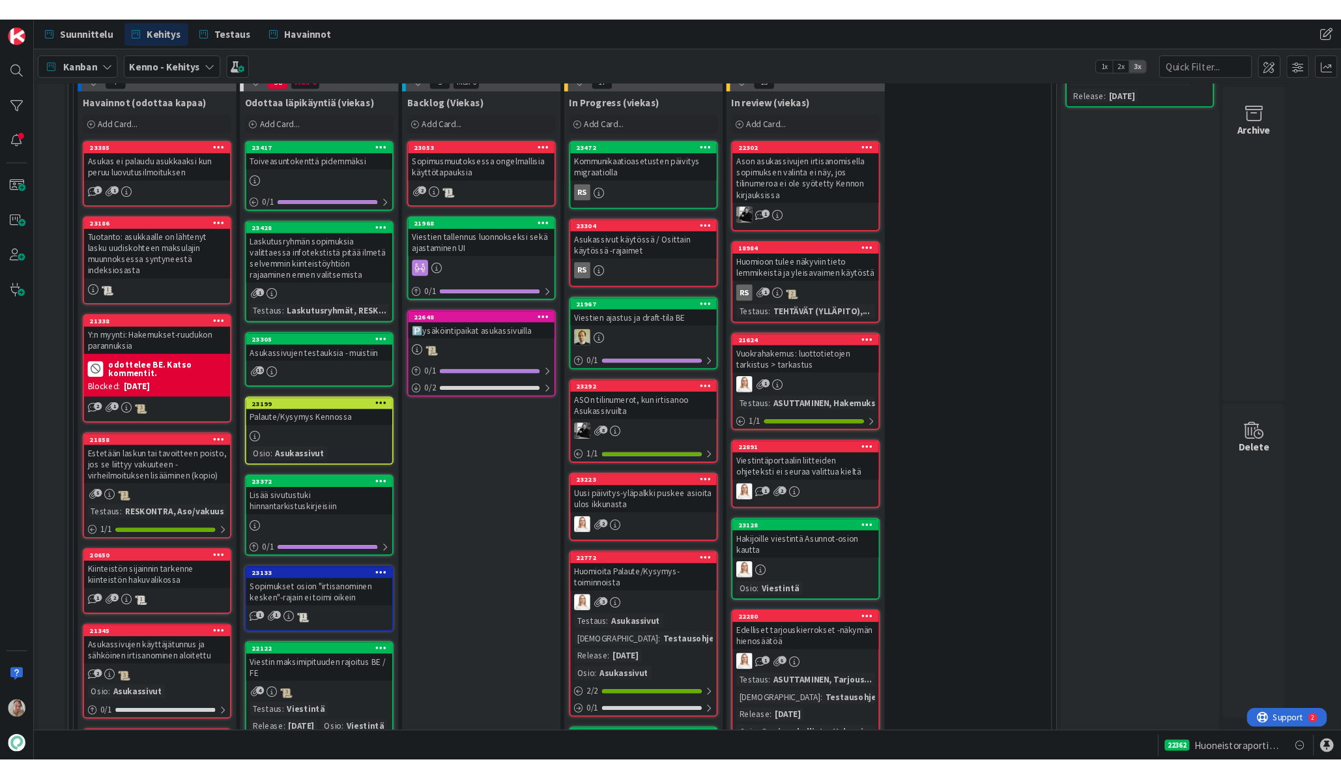
scroll to position [357, 0]
